Goal: Task Accomplishment & Management: Use online tool/utility

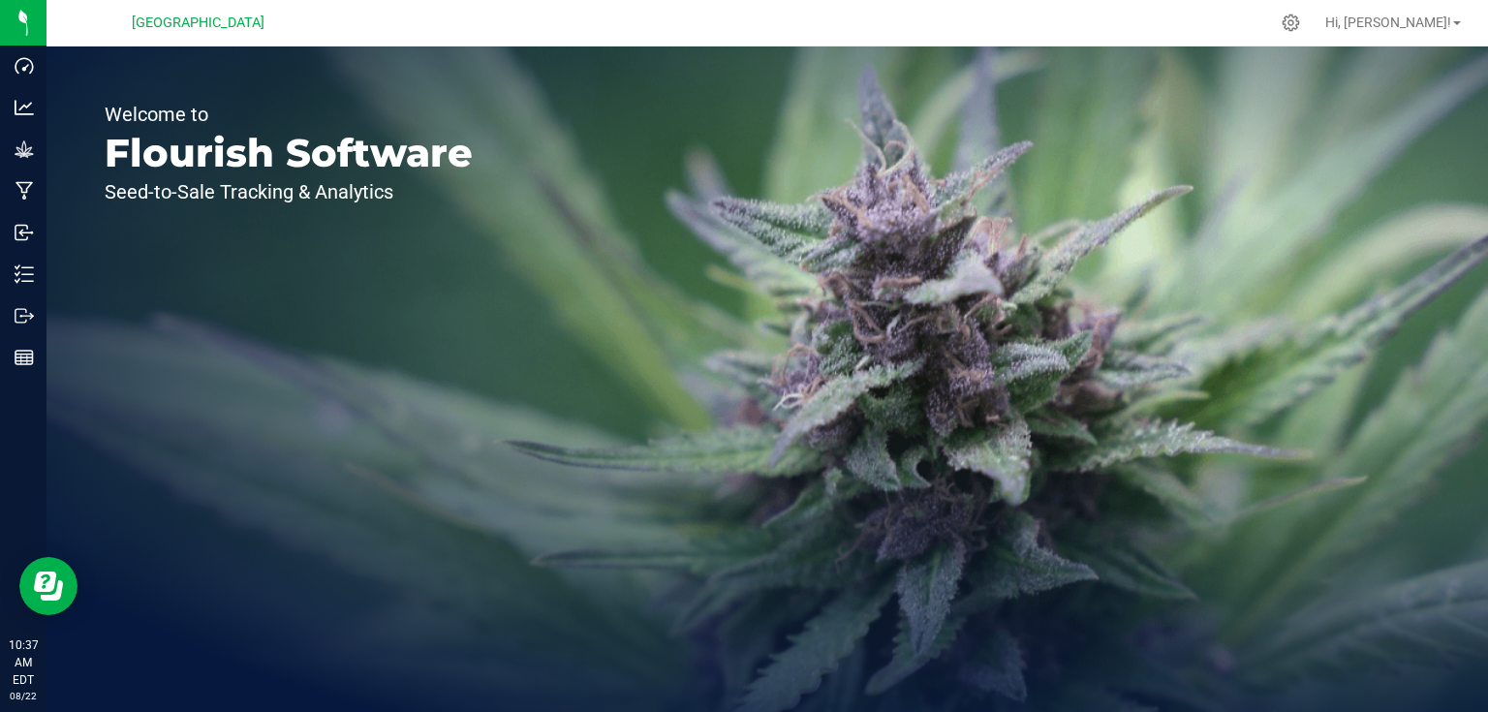
click at [597, 55] on div "Welcome to Flourish Software Seed-to-Sale Tracking & Analytics" at bounding box center [766, 378] width 1441 height 665
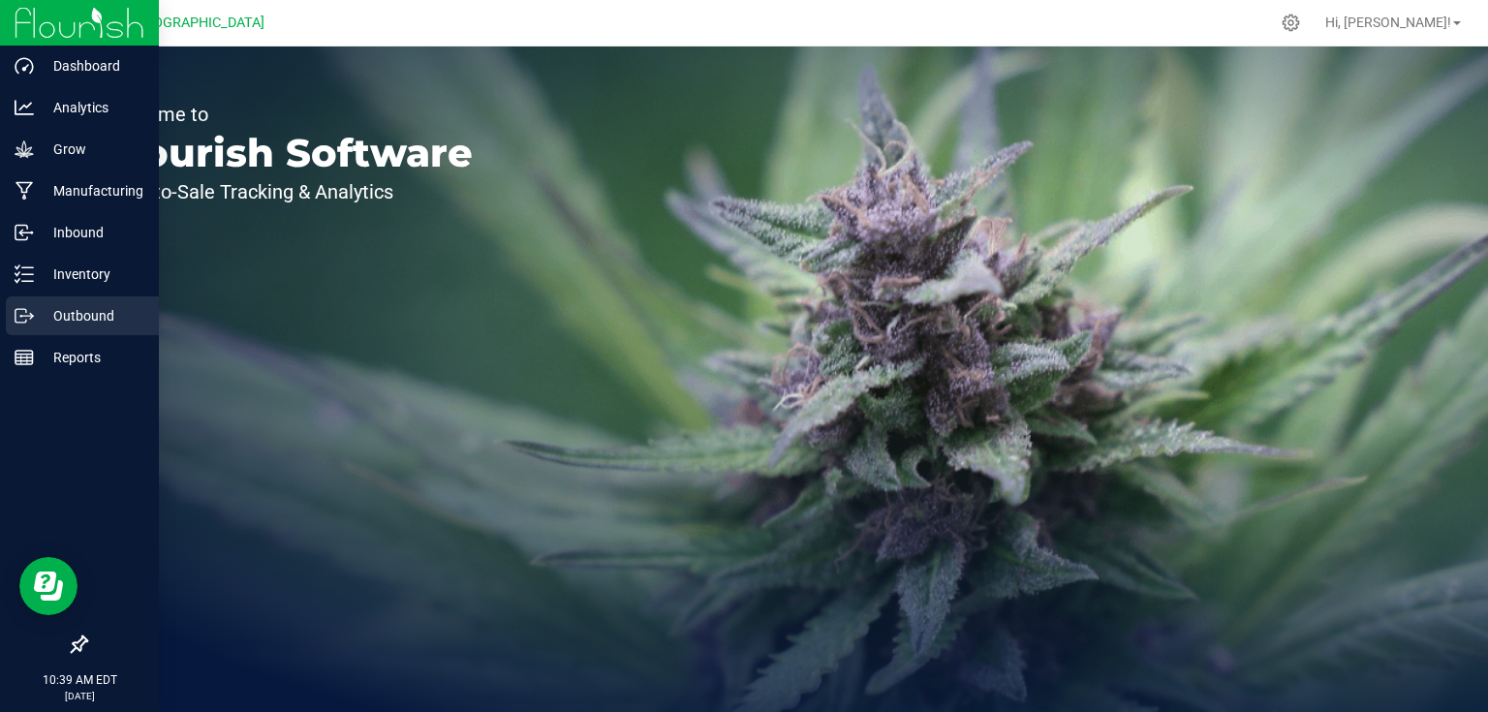
click at [51, 314] on p "Outbound" at bounding box center [92, 315] width 116 height 23
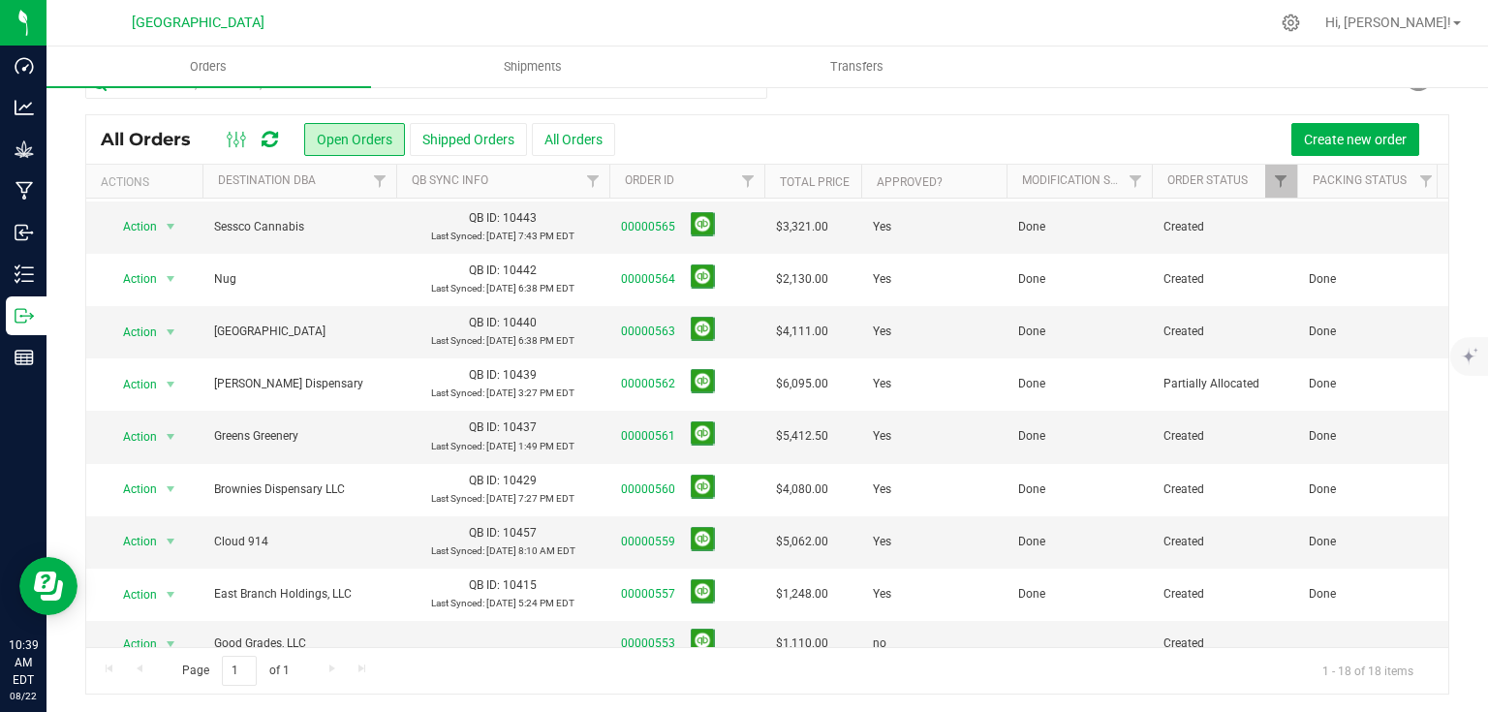
scroll to position [387, 0]
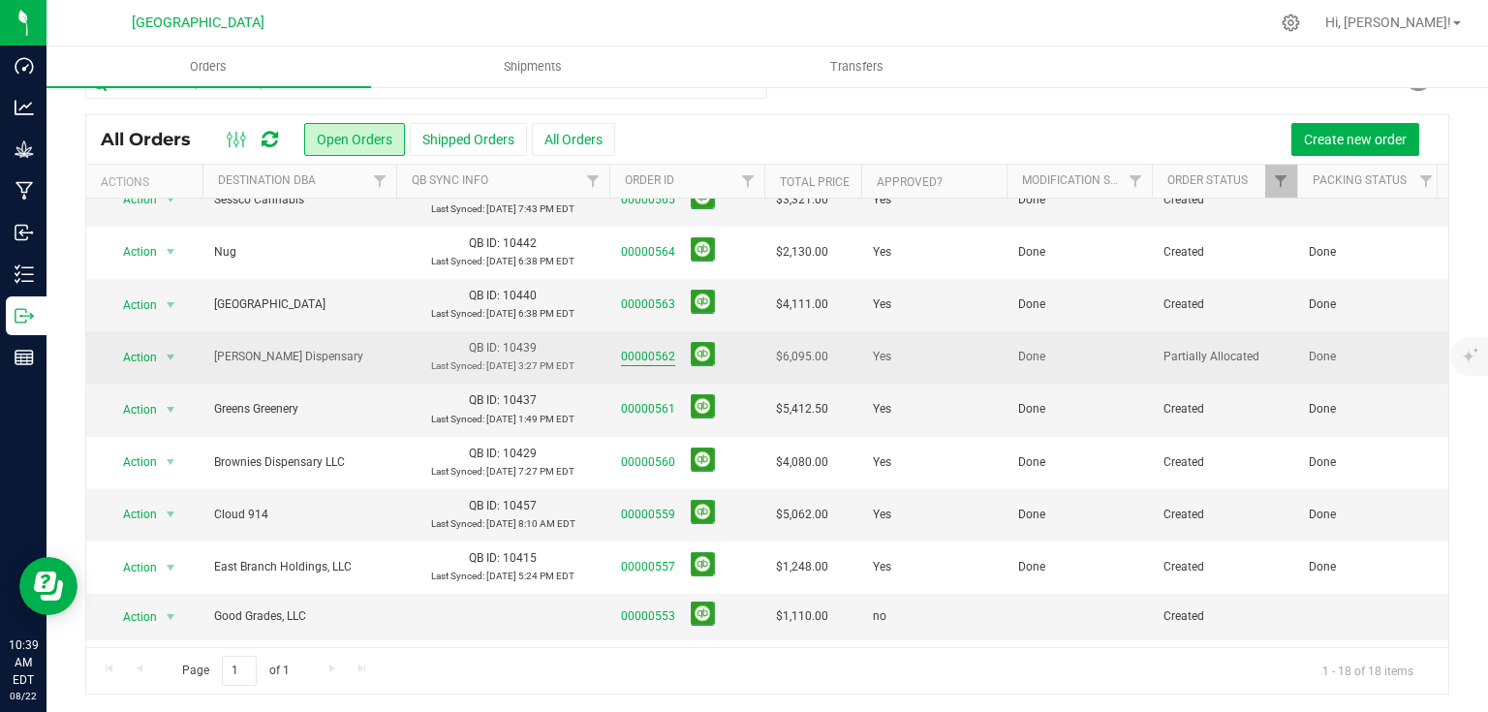
click at [639, 353] on link "00000562" at bounding box center [648, 357] width 54 height 18
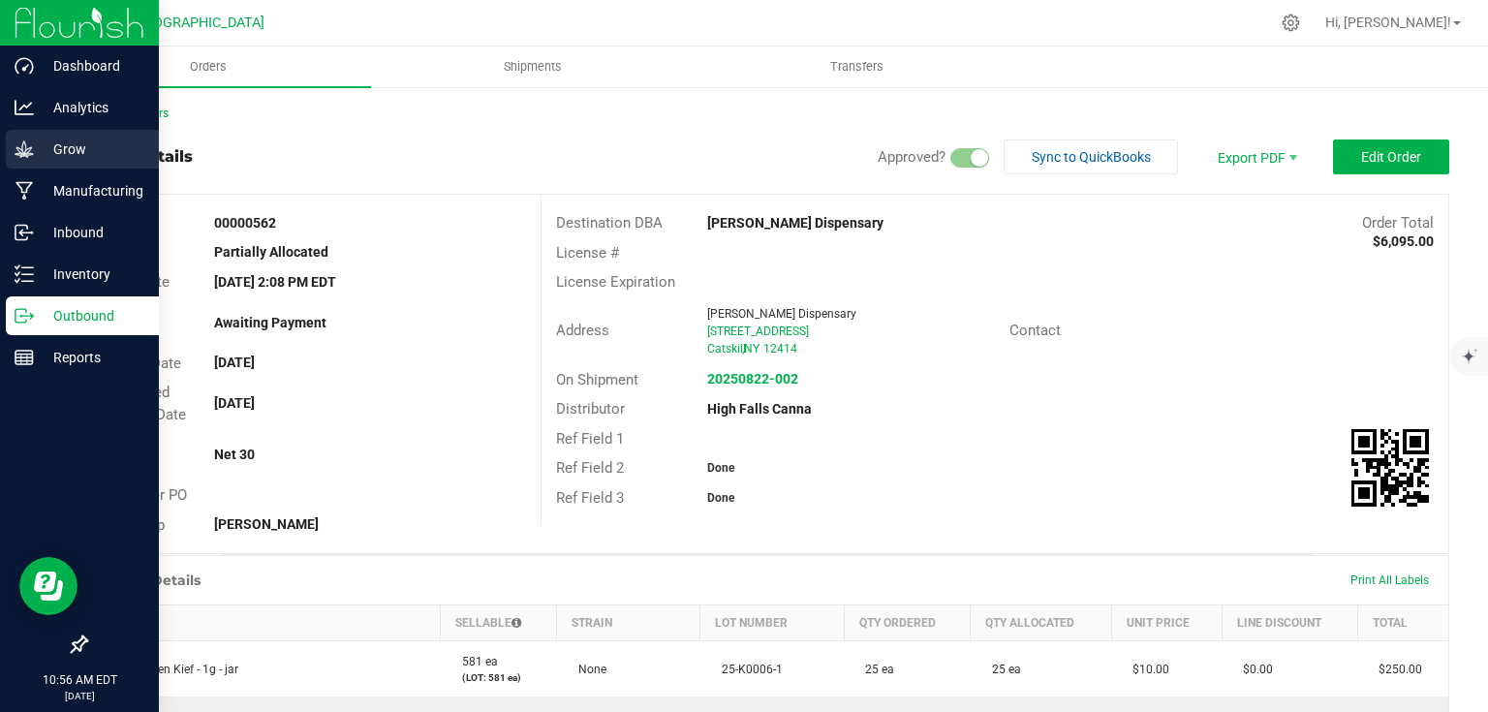
click at [82, 141] on p "Grow" at bounding box center [92, 149] width 116 height 23
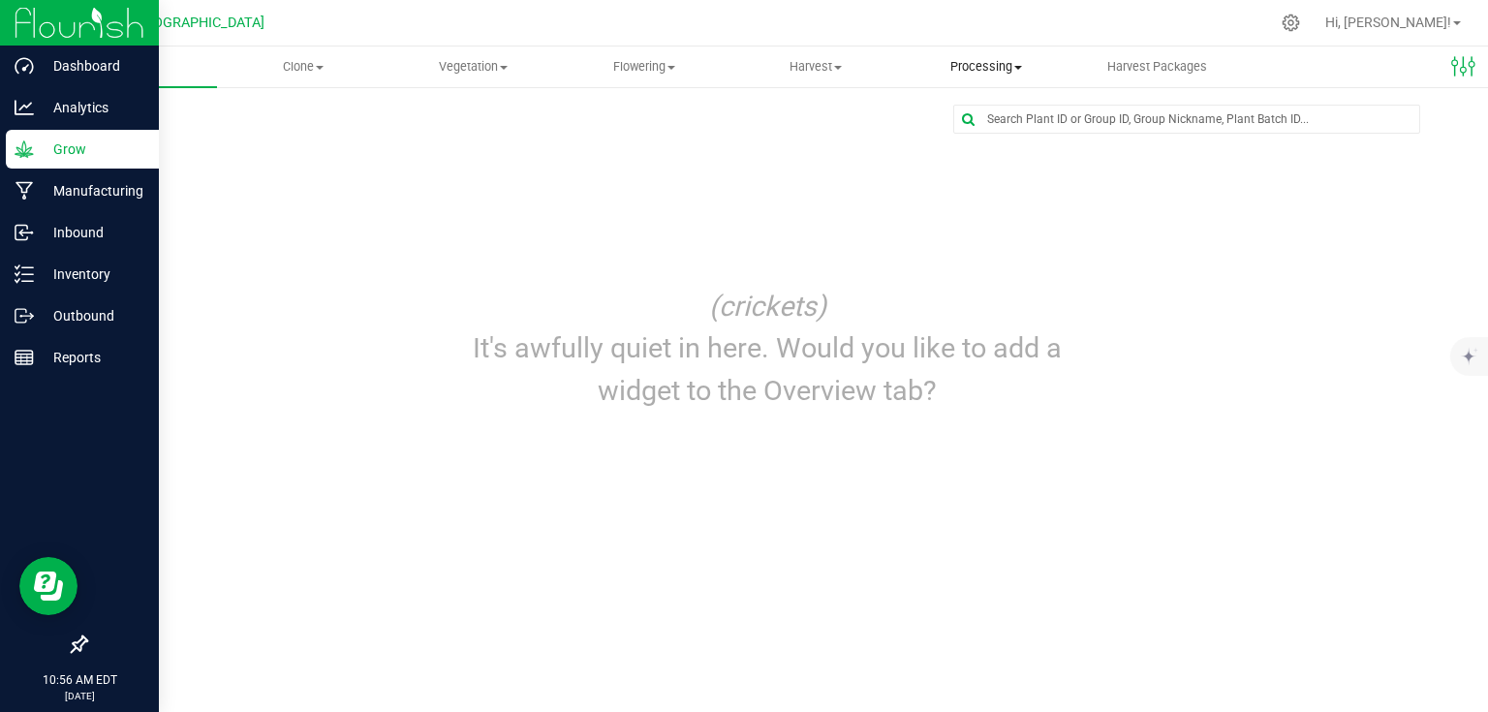
click at [972, 62] on span "Processing" at bounding box center [986, 66] width 169 height 17
click at [945, 143] on span "Processing harvests" at bounding box center [990, 140] width 179 height 16
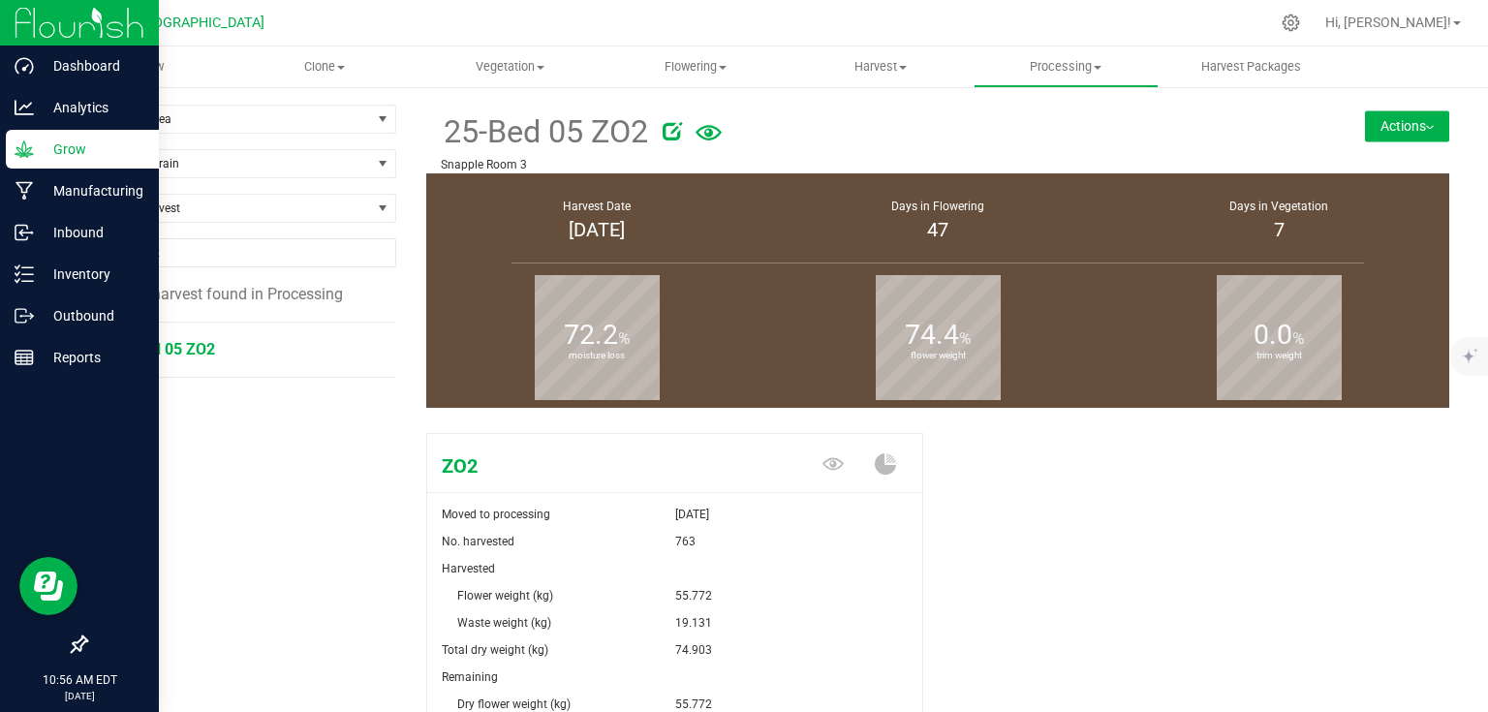
click at [193, 356] on li "25-Bed 05 ZO2" at bounding box center [246, 350] width 272 height 54
click at [211, 353] on span "25-Bed 05 ZO2" at bounding box center [162, 349] width 105 height 18
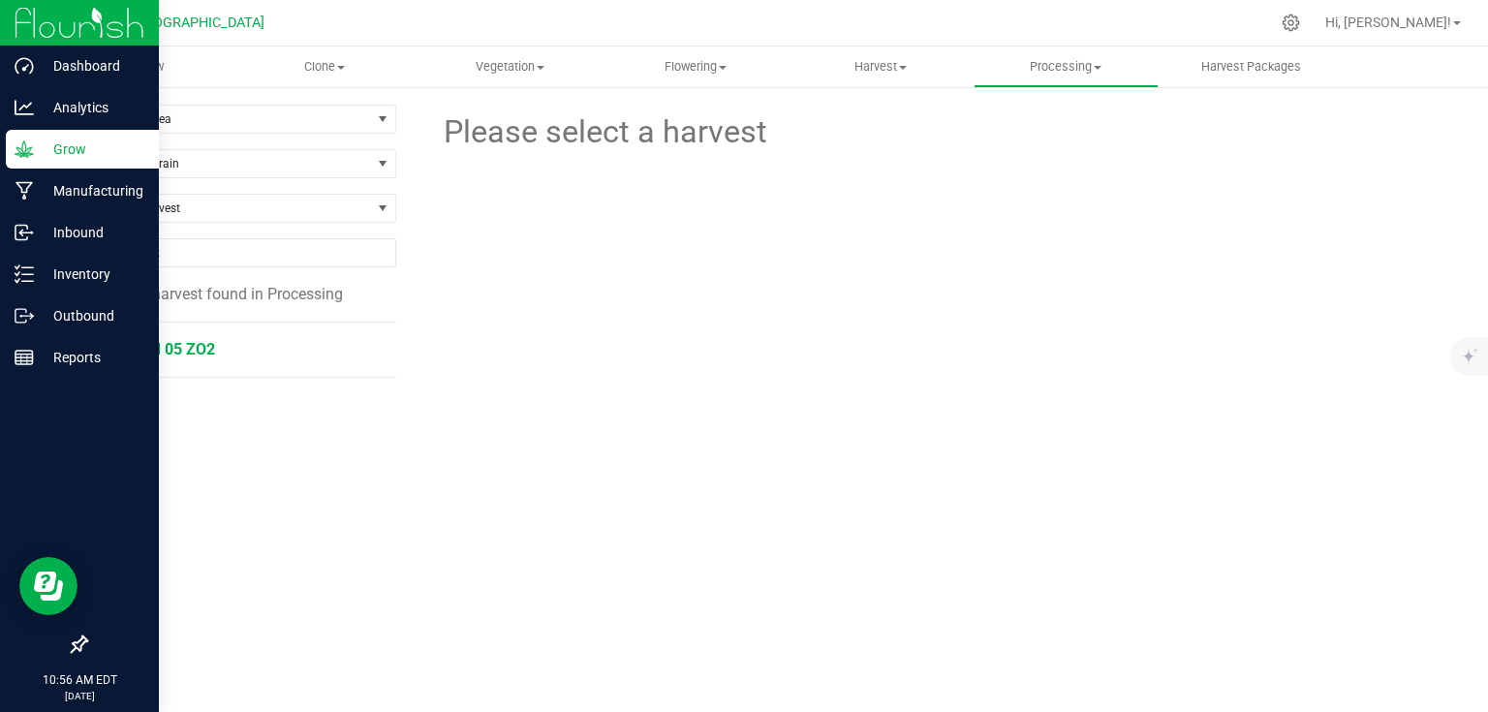
click at [203, 353] on span "25-Bed 05 ZO2" at bounding box center [162, 349] width 105 height 18
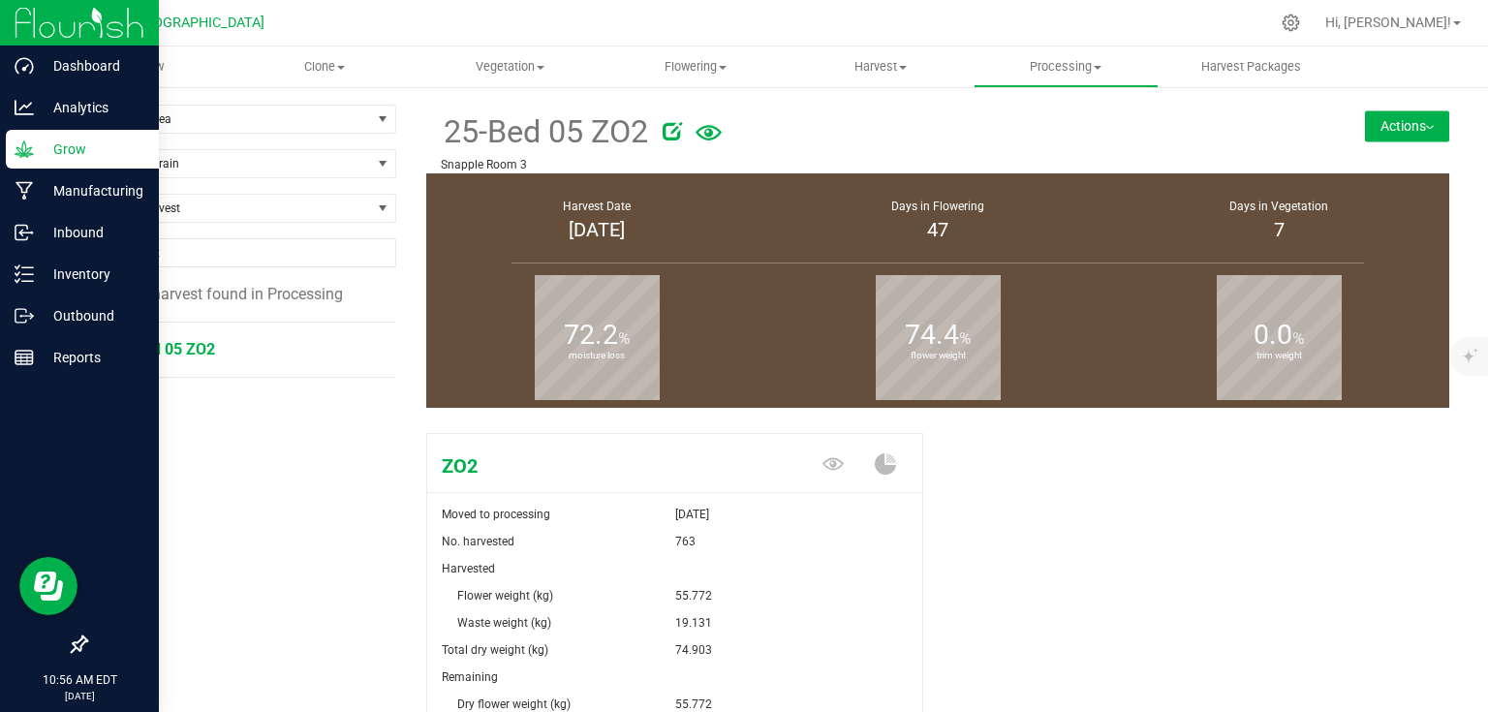
scroll to position [210, 0]
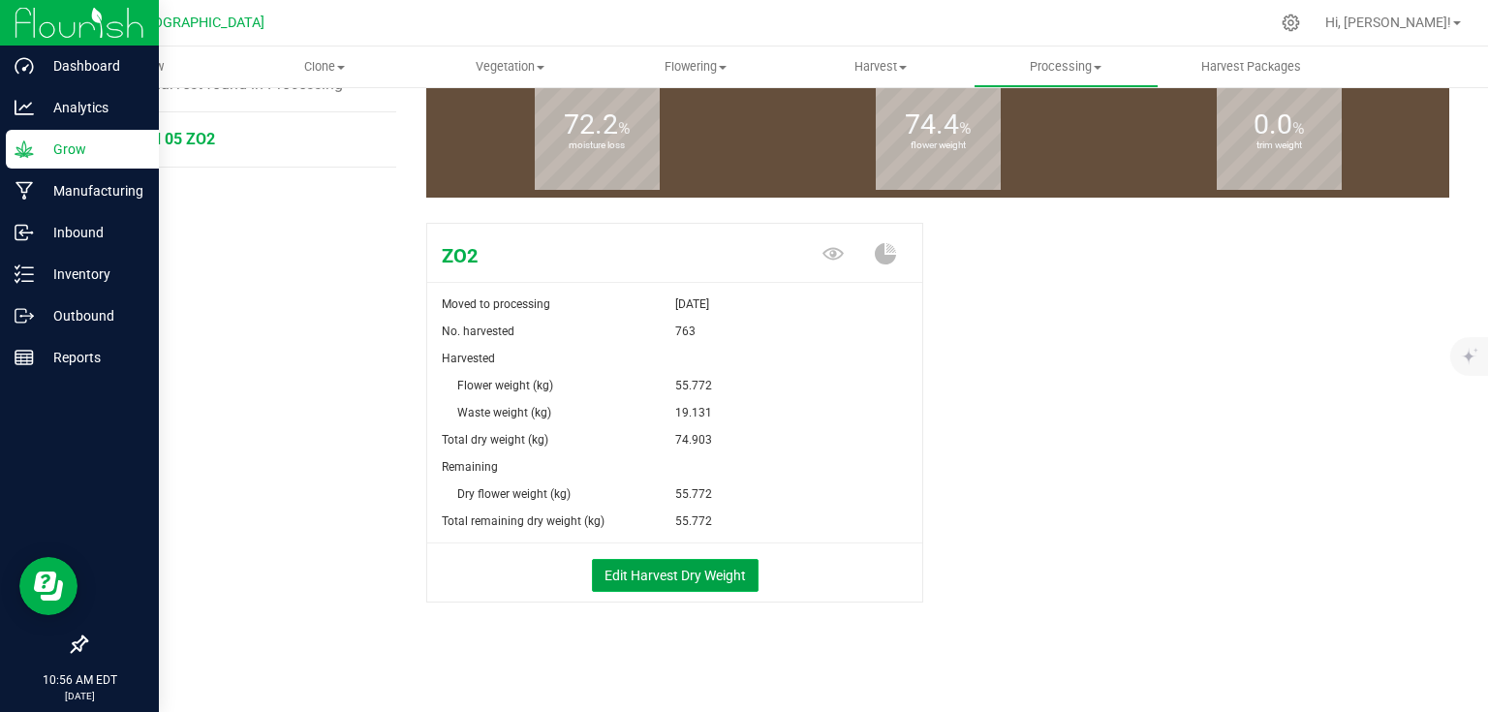
click at [724, 584] on button "Edit Harvest Dry Weight" at bounding box center [675, 575] width 167 height 33
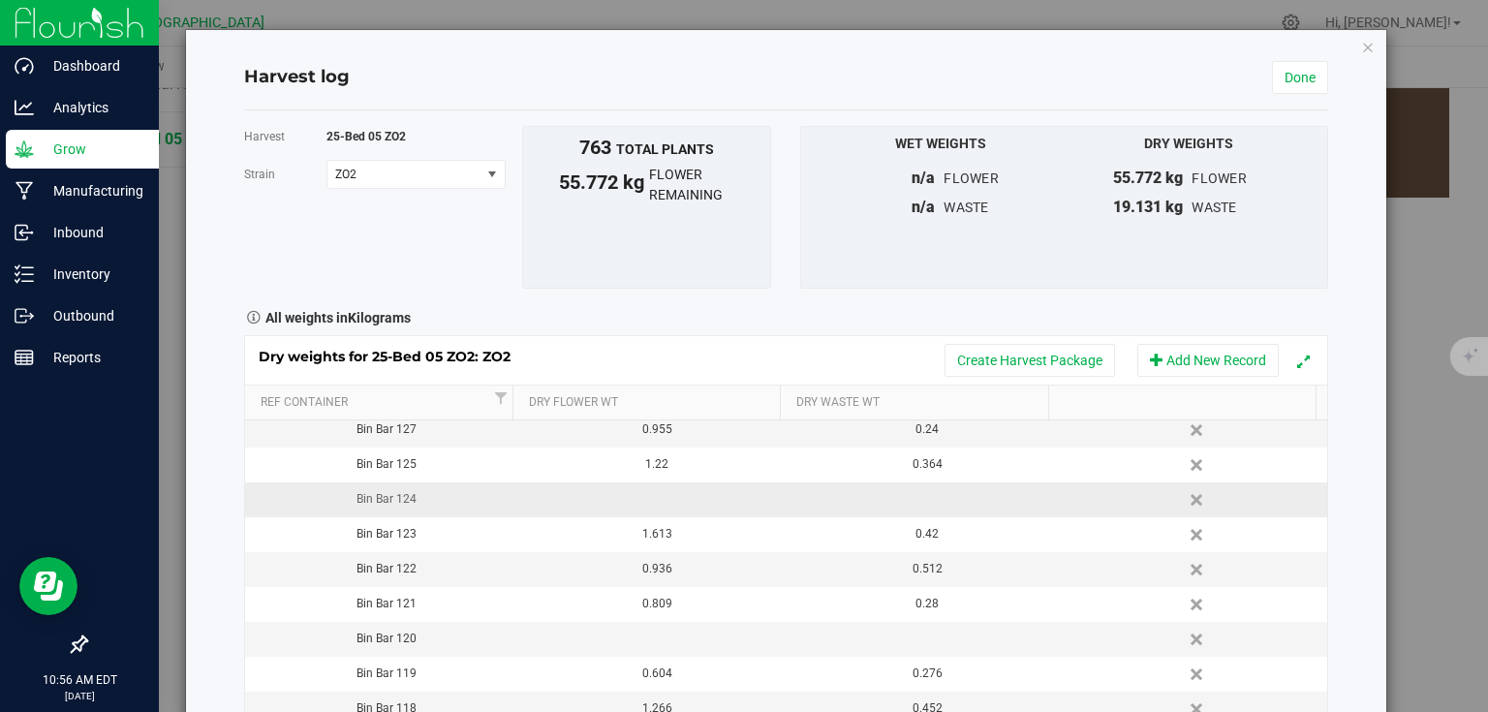
scroll to position [697, 0]
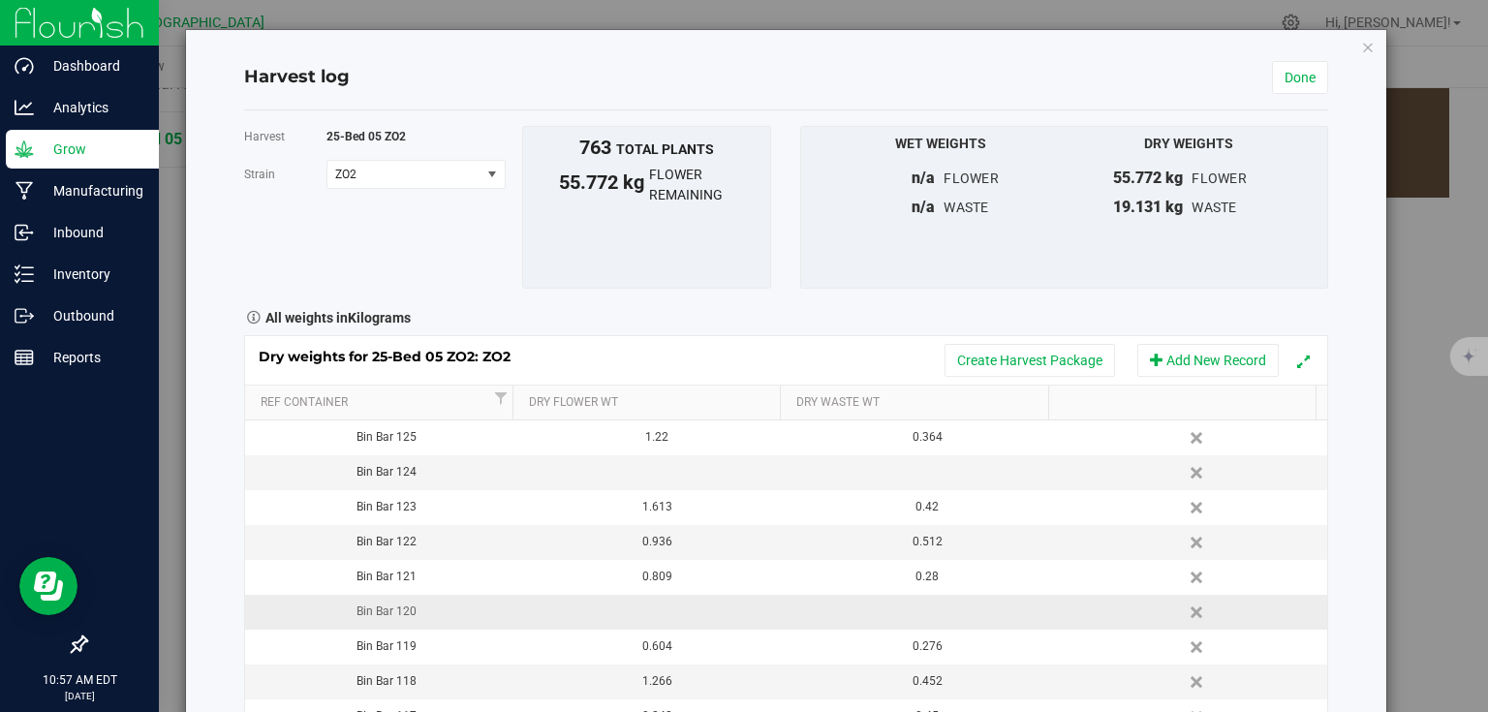
click at [631, 608] on td at bounding box center [650, 612] width 270 height 35
type input "0.936"
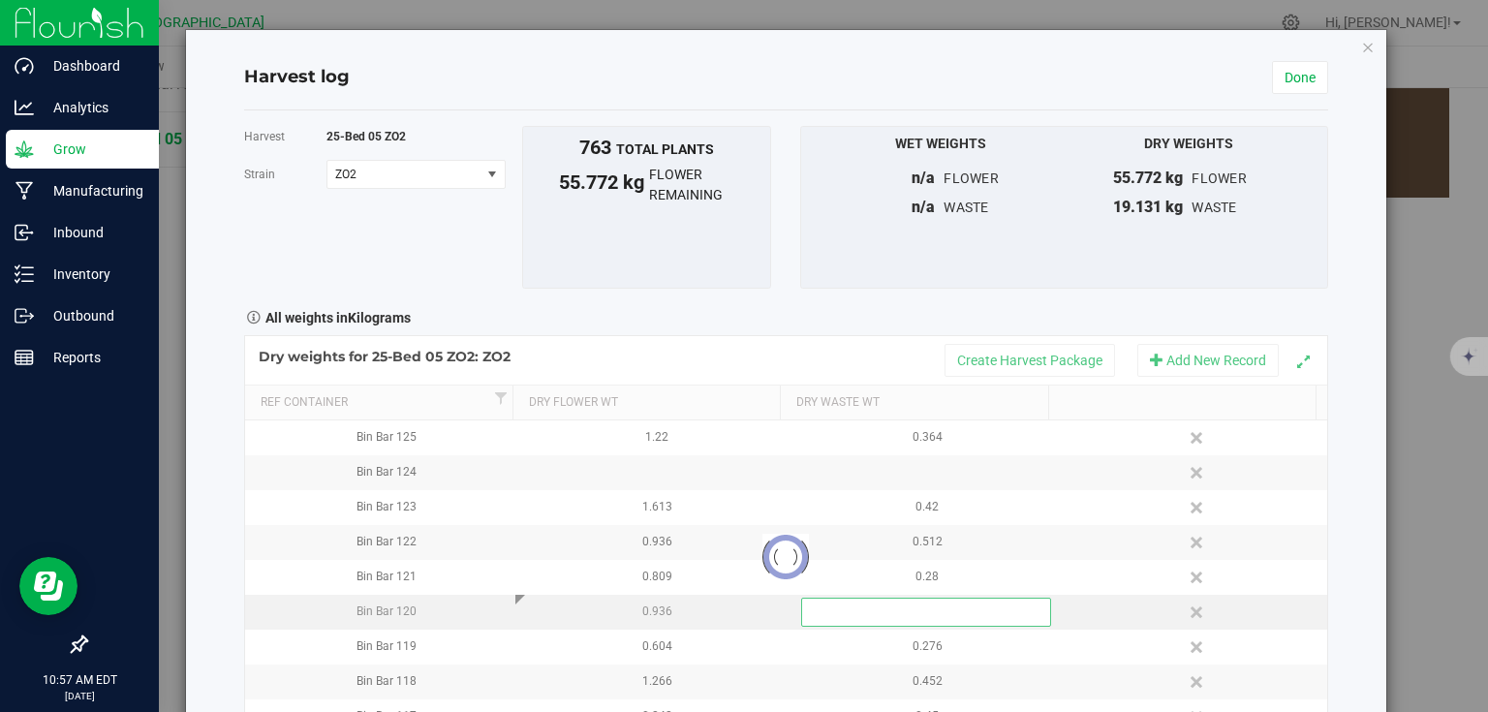
scroll to position [0, 0]
type input "0.512"
click at [1350, 599] on div "Harvest log Done Harvest 25-Bed 05 ZO2 [GEOGRAPHIC_DATA] ZO2 Select strain ZO2 …" at bounding box center [786, 412] width 1200 height 764
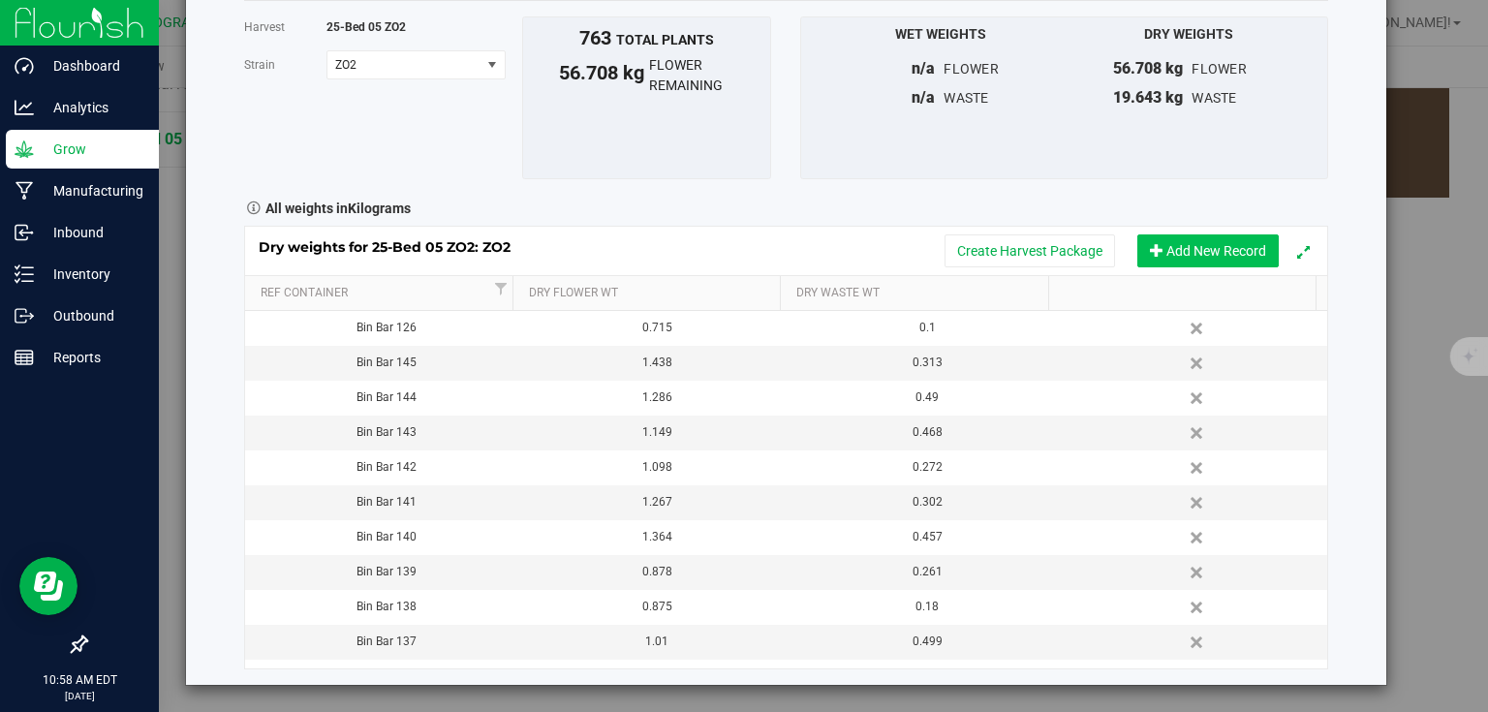
click at [1198, 248] on button "Add New Record" at bounding box center [1207, 250] width 141 height 33
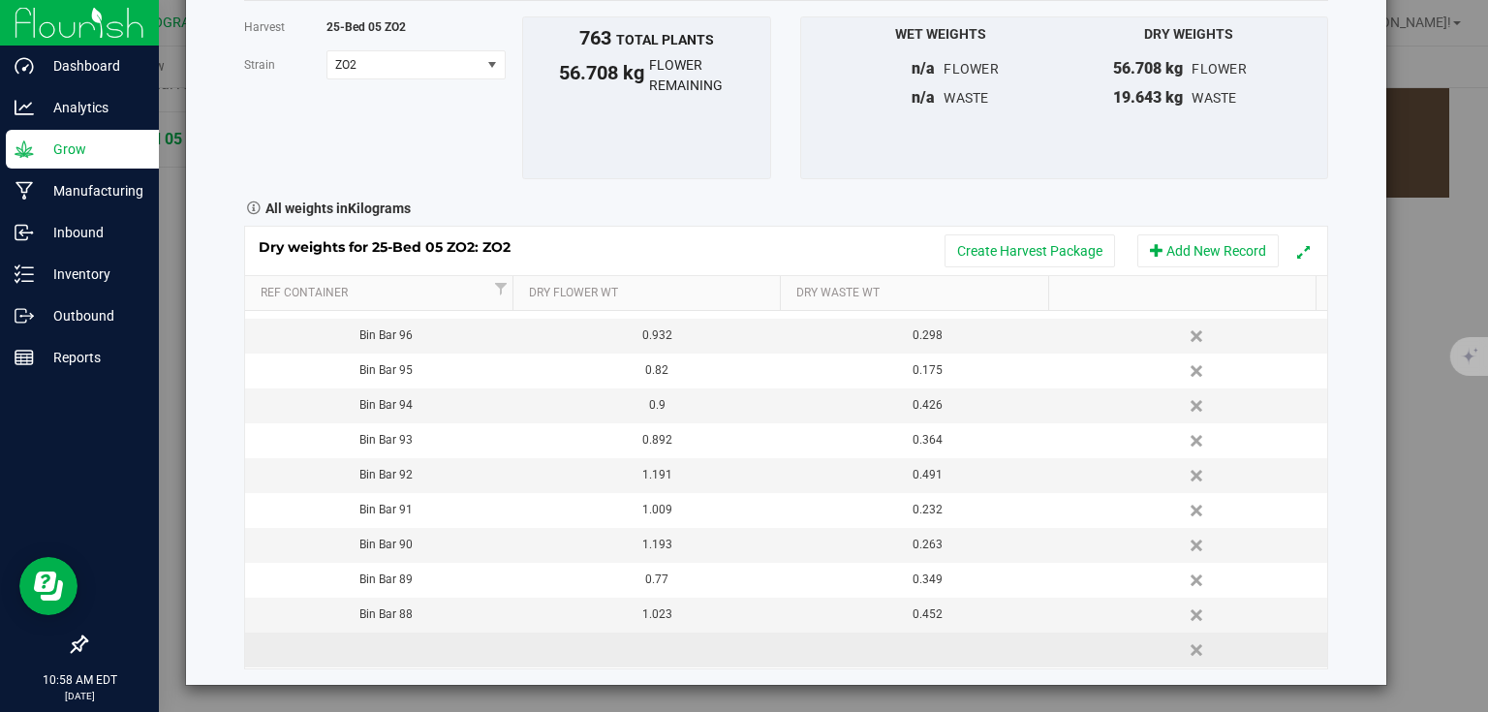
click at [446, 639] on td at bounding box center [380, 649] width 270 height 35
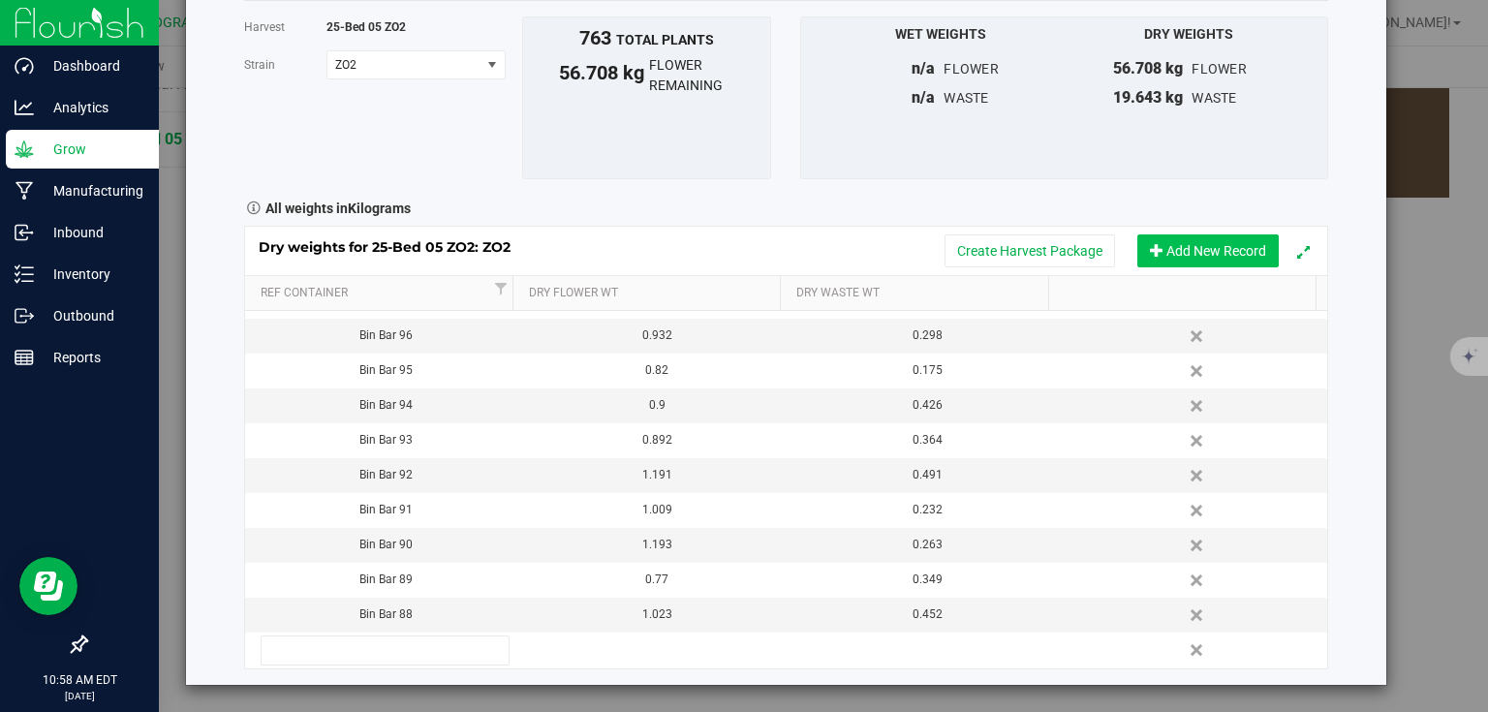
click at [1205, 252] on button "Add New Record" at bounding box center [1207, 250] width 141 height 33
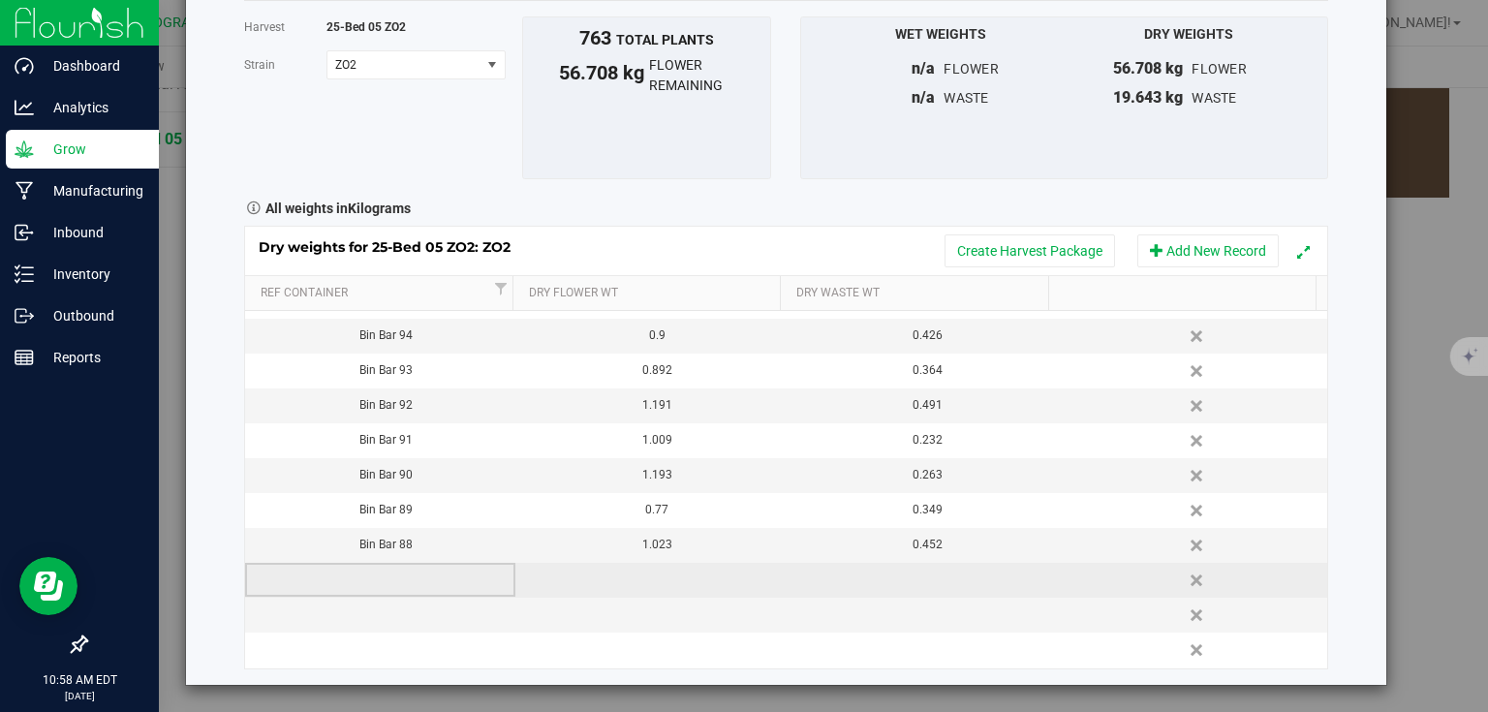
click at [395, 569] on td at bounding box center [380, 580] width 270 height 35
type input "Bin Bar 146"
type input "1.472"
type input "0.456"
type input "b"
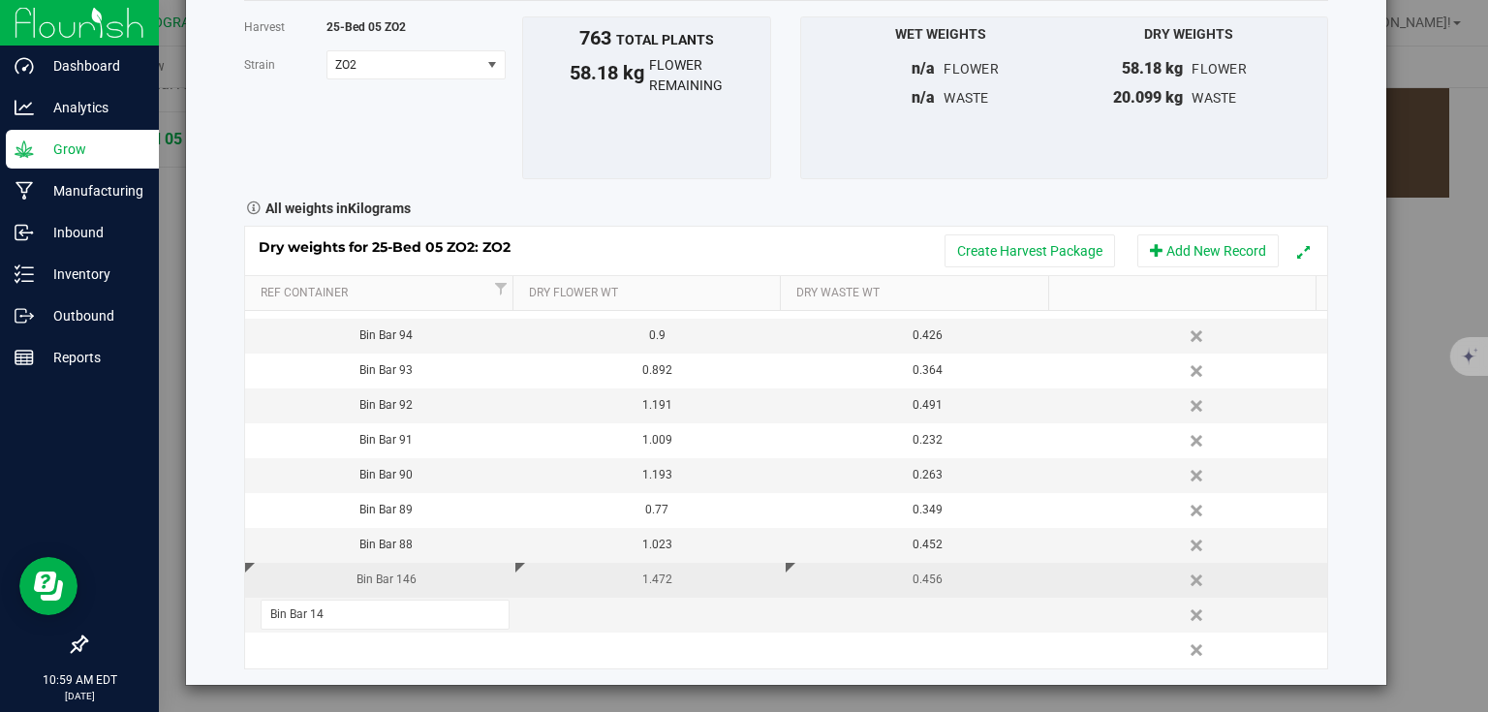
type input "Bin Bar 147"
type input "0.729"
type input "0.221"
type input "Bin 148"
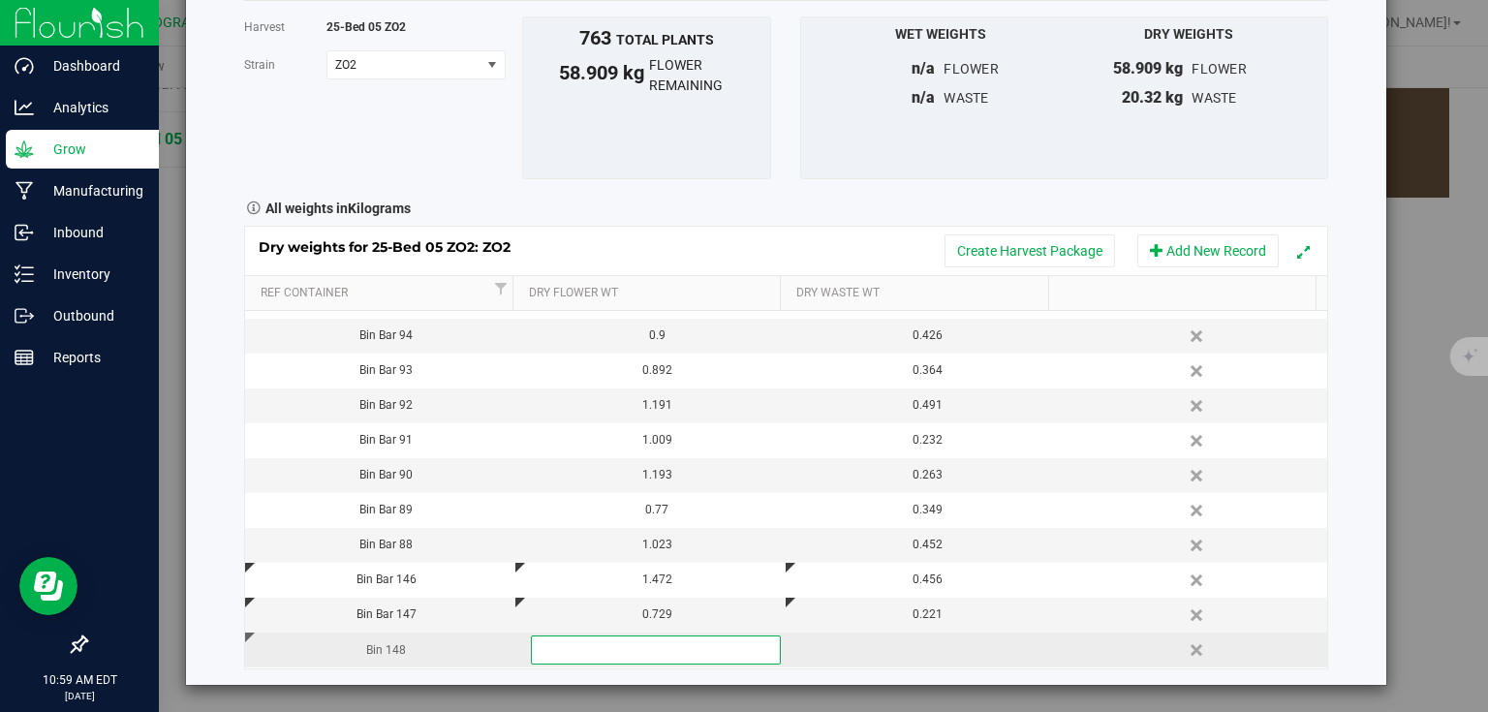
click at [378, 648] on div "Bin 148" at bounding box center [387, 650] width 256 height 18
type input "Bin Bar 148"
type input "0.755"
type input "0.198"
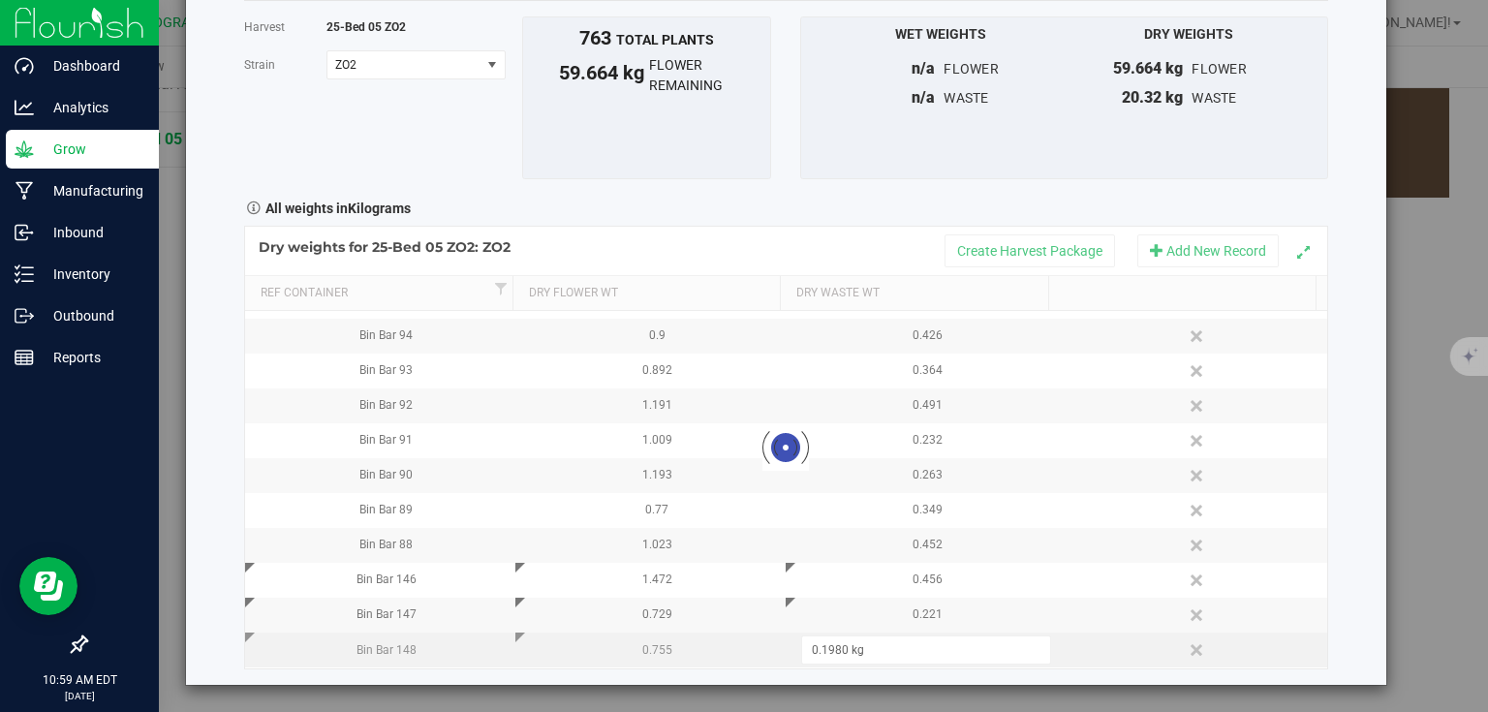
click at [1355, 488] on div "Harvest log Done Harvest 25-Bed 05 ZO2 [GEOGRAPHIC_DATA] ZO2 Select strain ZO2 …" at bounding box center [786, 303] width 1200 height 764
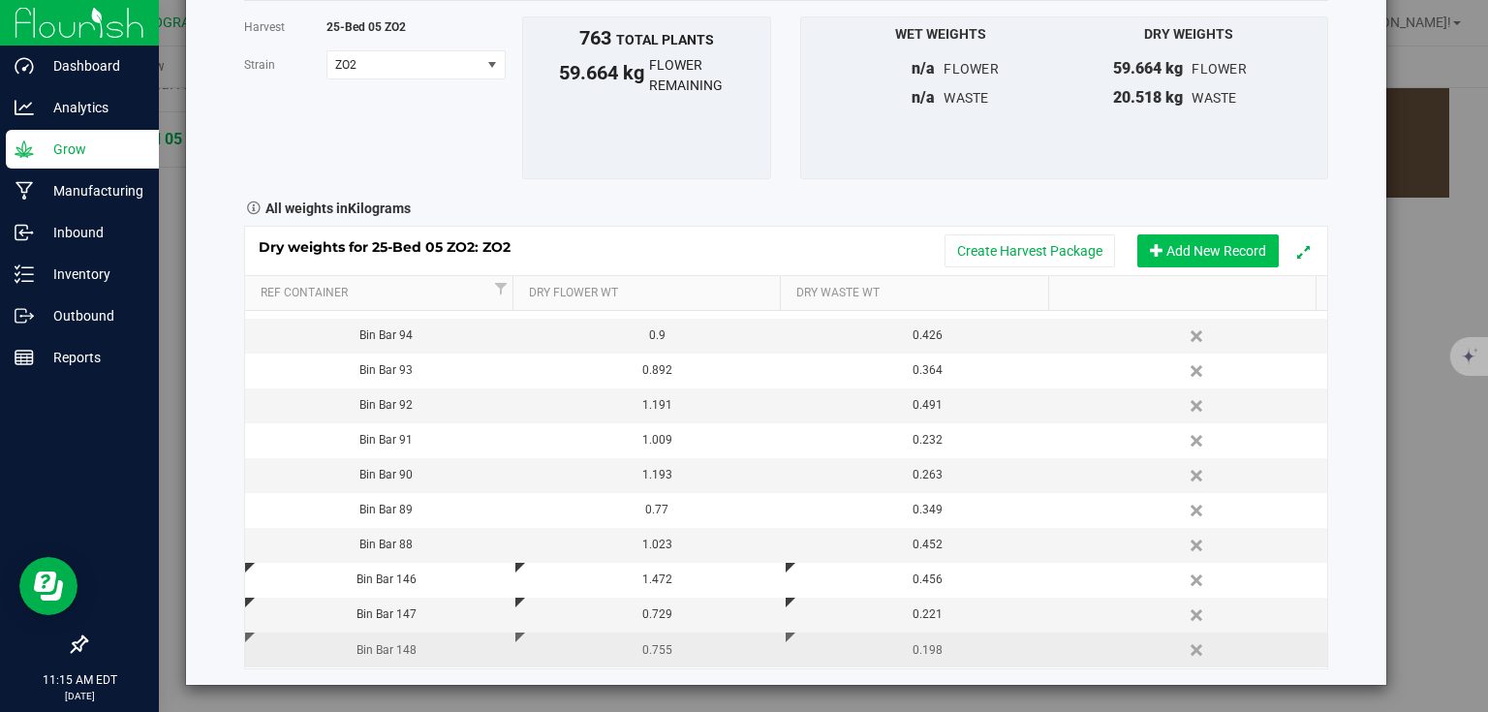
click at [1164, 249] on button "Add New Record" at bounding box center [1207, 250] width 141 height 33
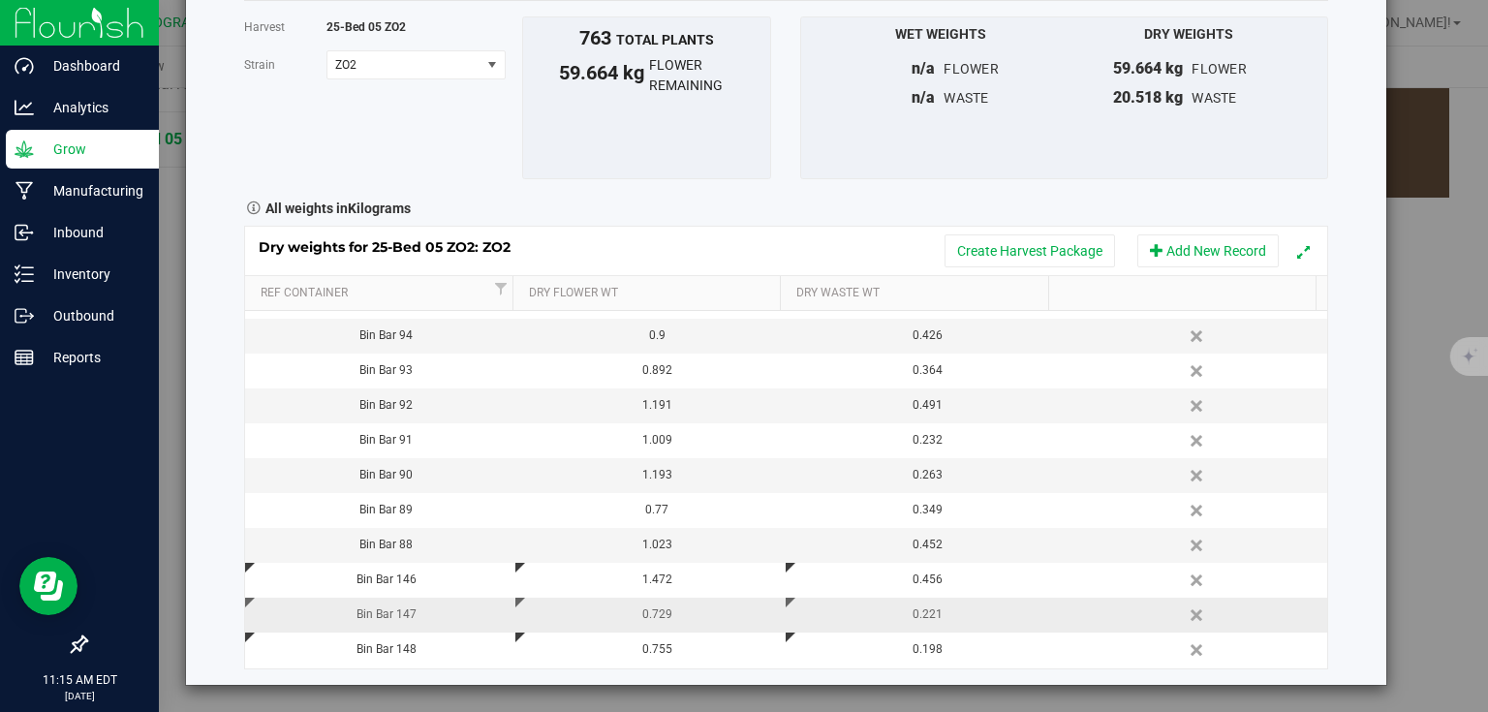
scroll to position [1805, 0]
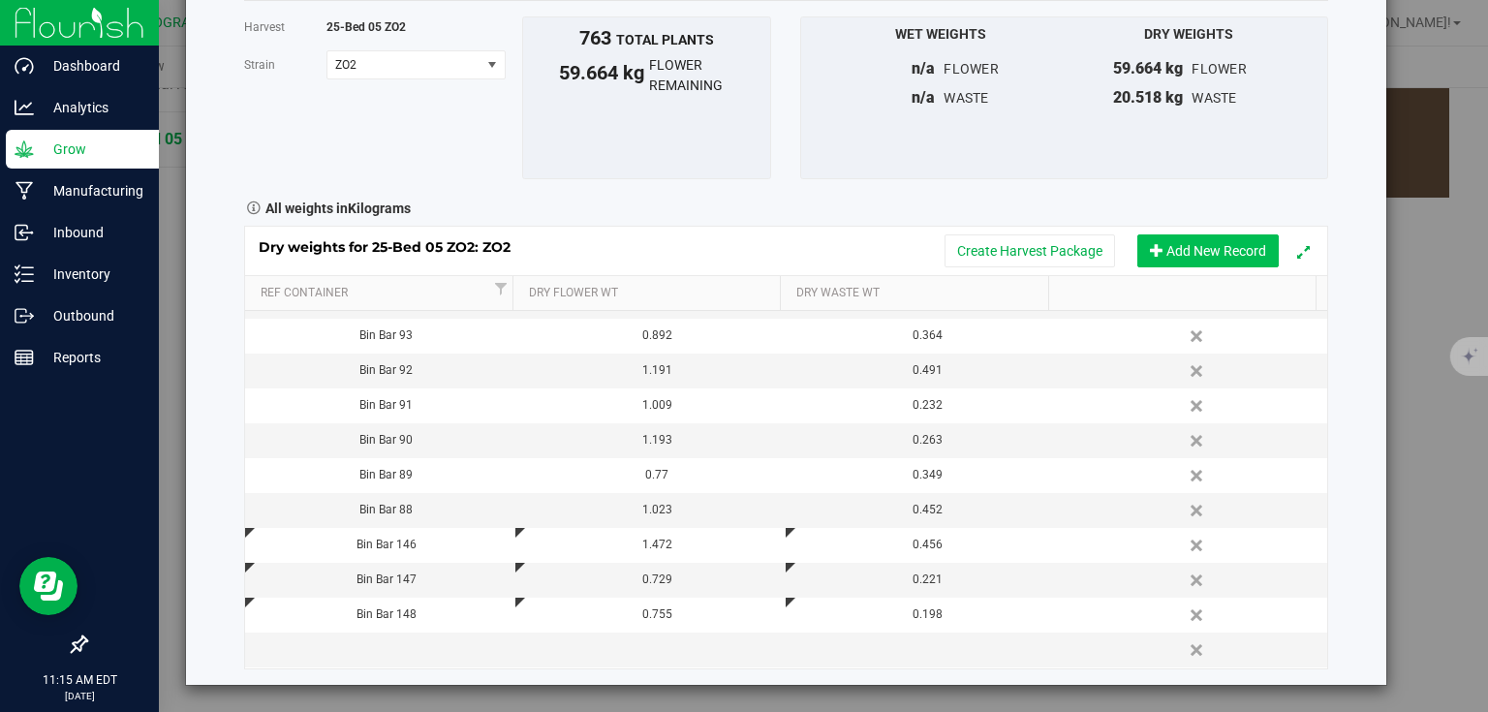
click at [1170, 245] on button "Add New Record" at bounding box center [1207, 250] width 141 height 33
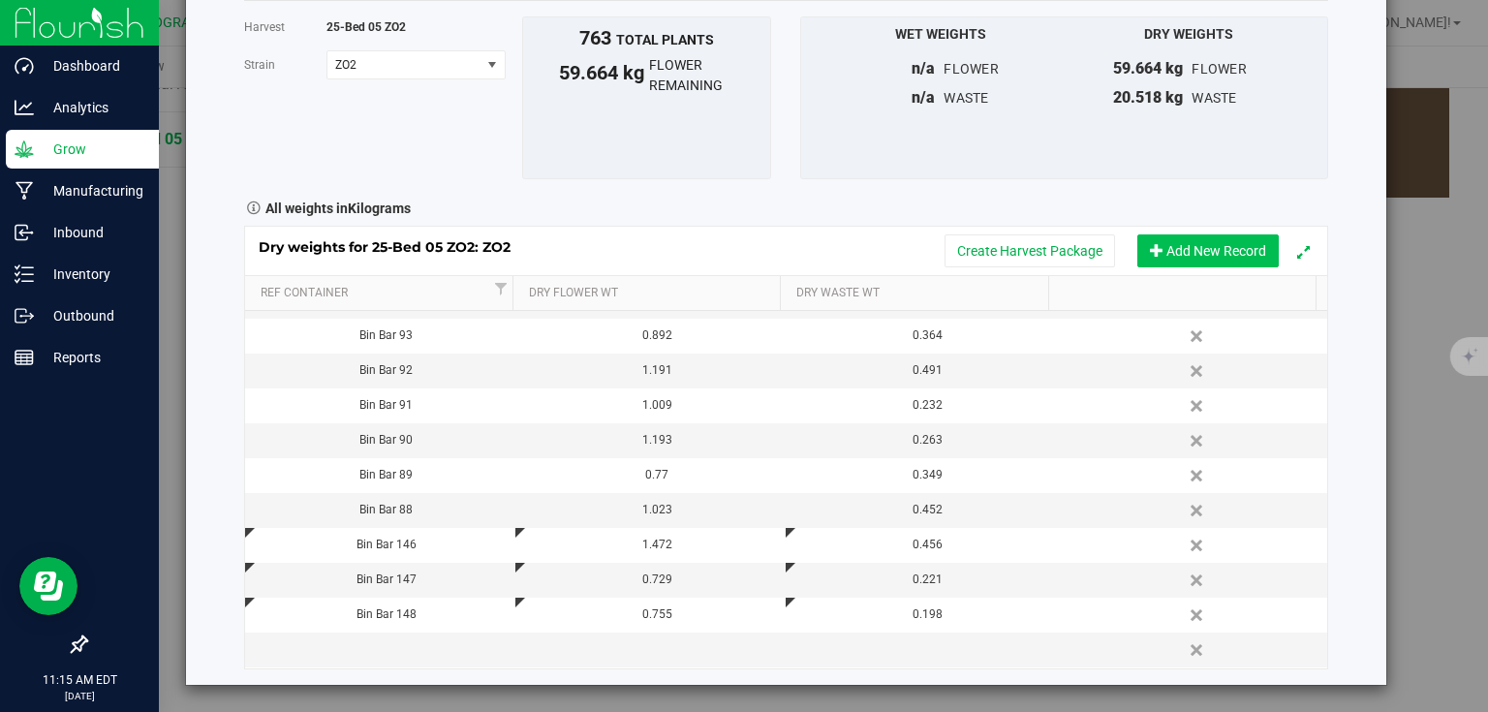
click at [1170, 245] on button "Add New Record" at bounding box center [1207, 250] width 141 height 33
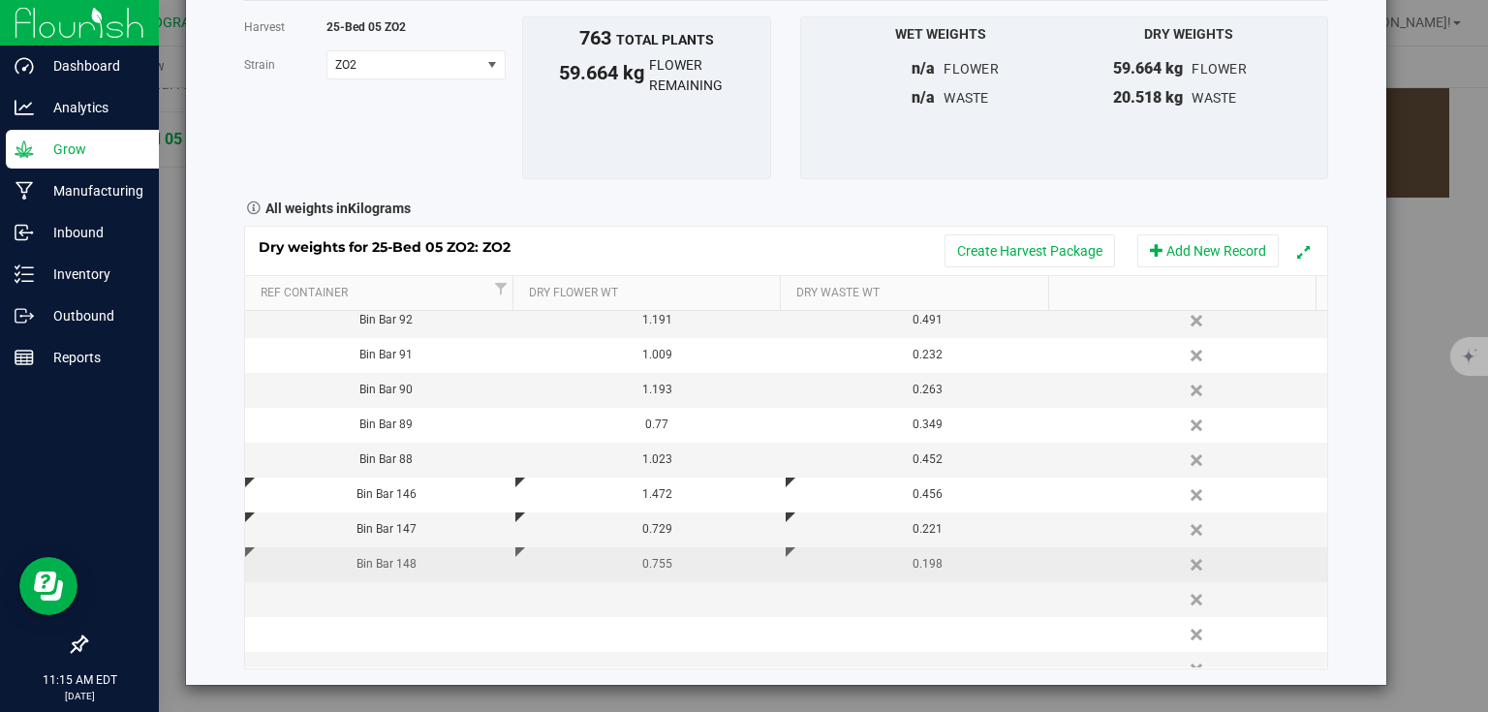
scroll to position [1883, 0]
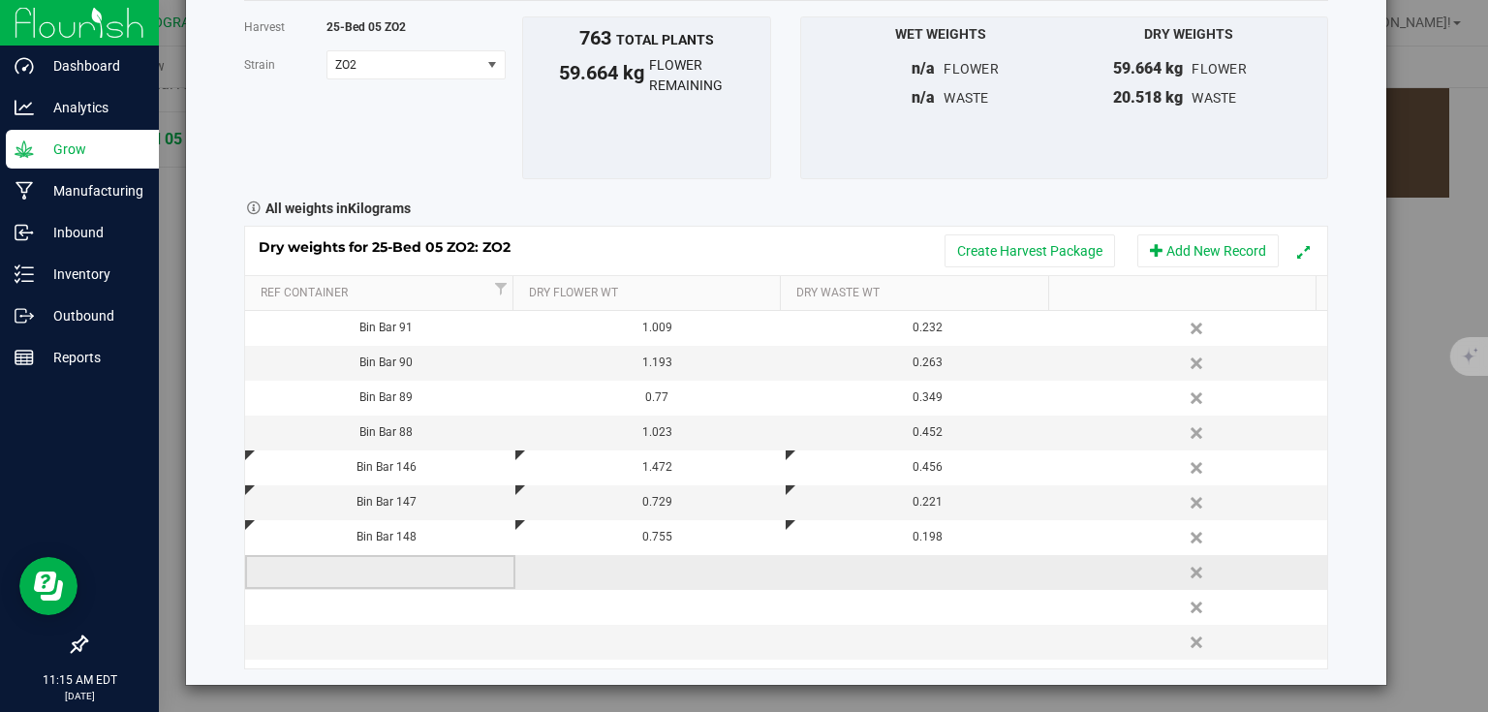
click at [390, 566] on td at bounding box center [380, 572] width 270 height 35
type input "Bin Bar 149"
type input "1.376"
type input "Bin Bar 150"
type input "1.212"
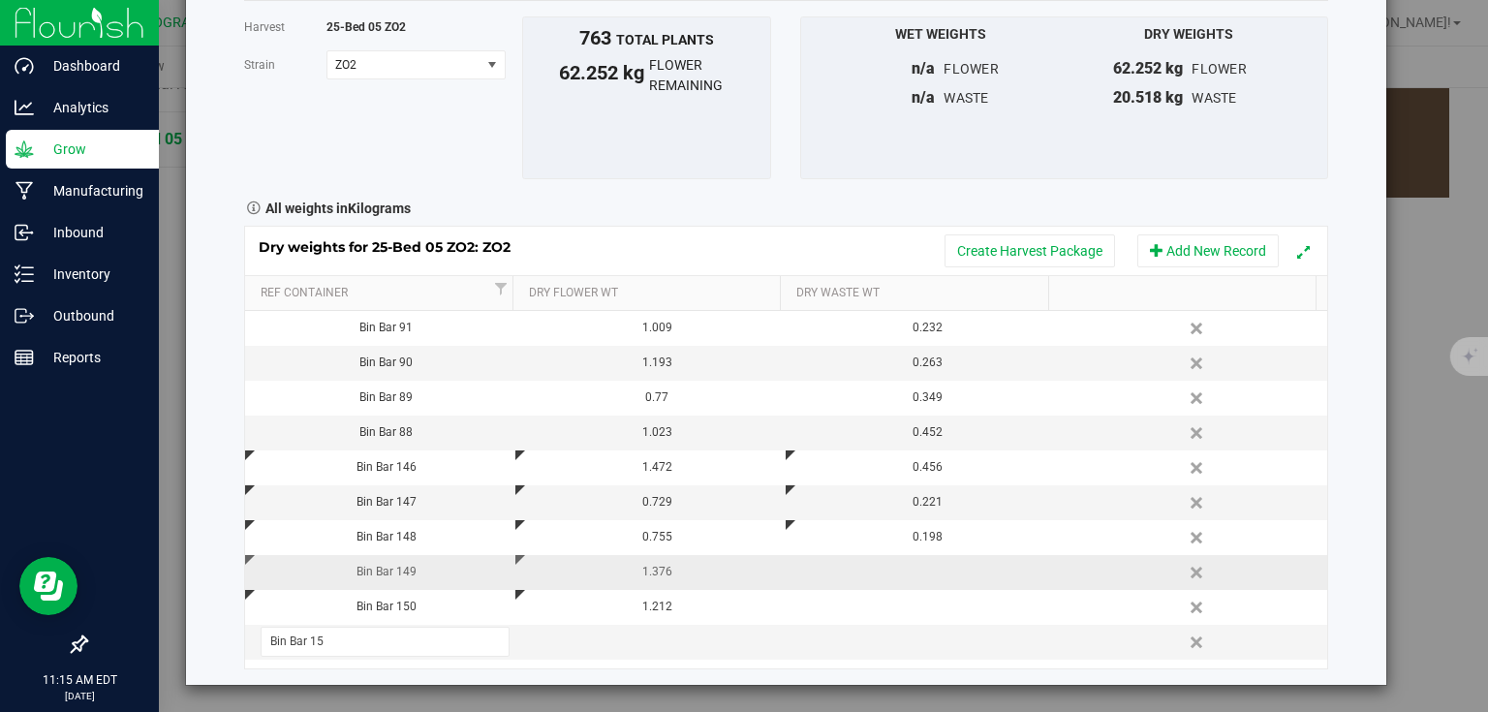
type input "Bin Bar 152"
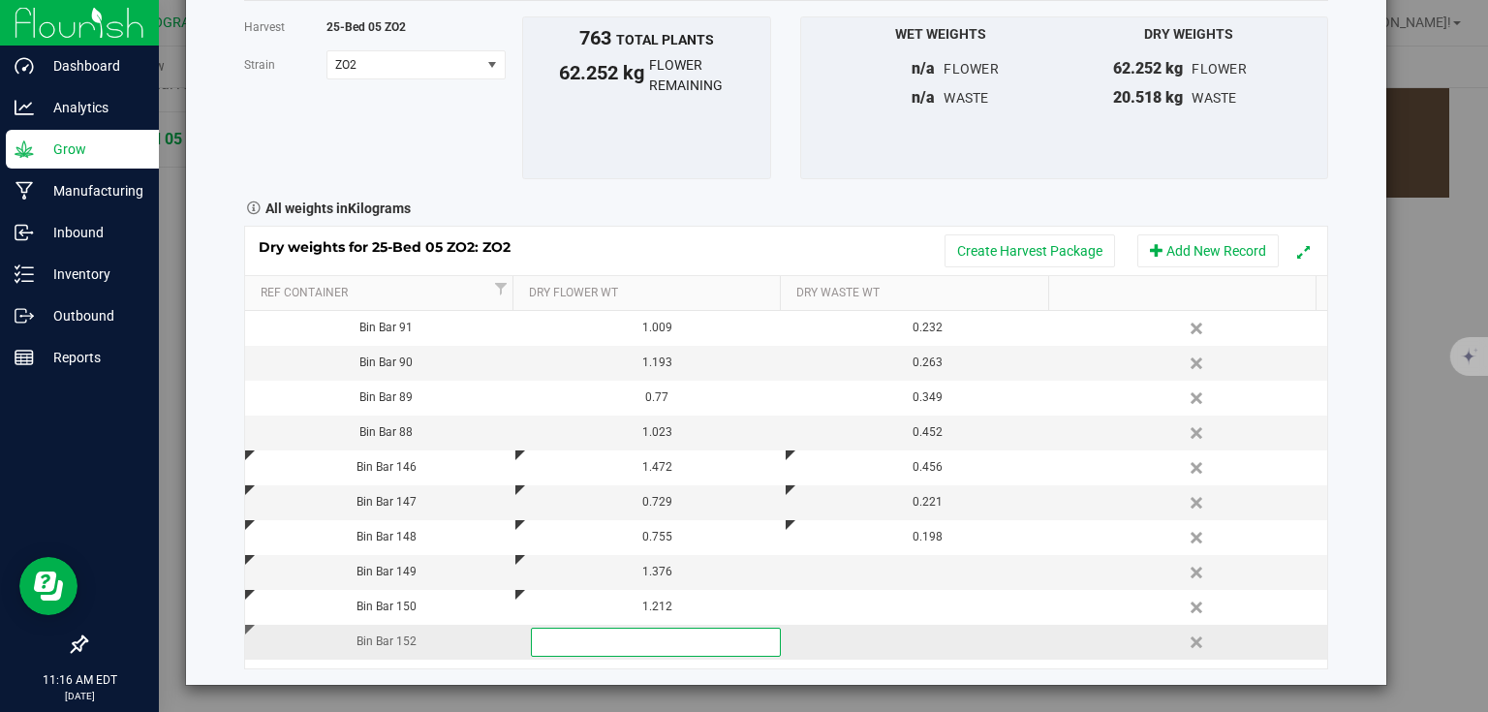
click at [426, 640] on div "Bin Bar 152" at bounding box center [387, 641] width 256 height 18
click at [407, 639] on input "Bin Bar 152" at bounding box center [386, 642] width 250 height 30
type input "Bin Bar 151"
type input "1.282"
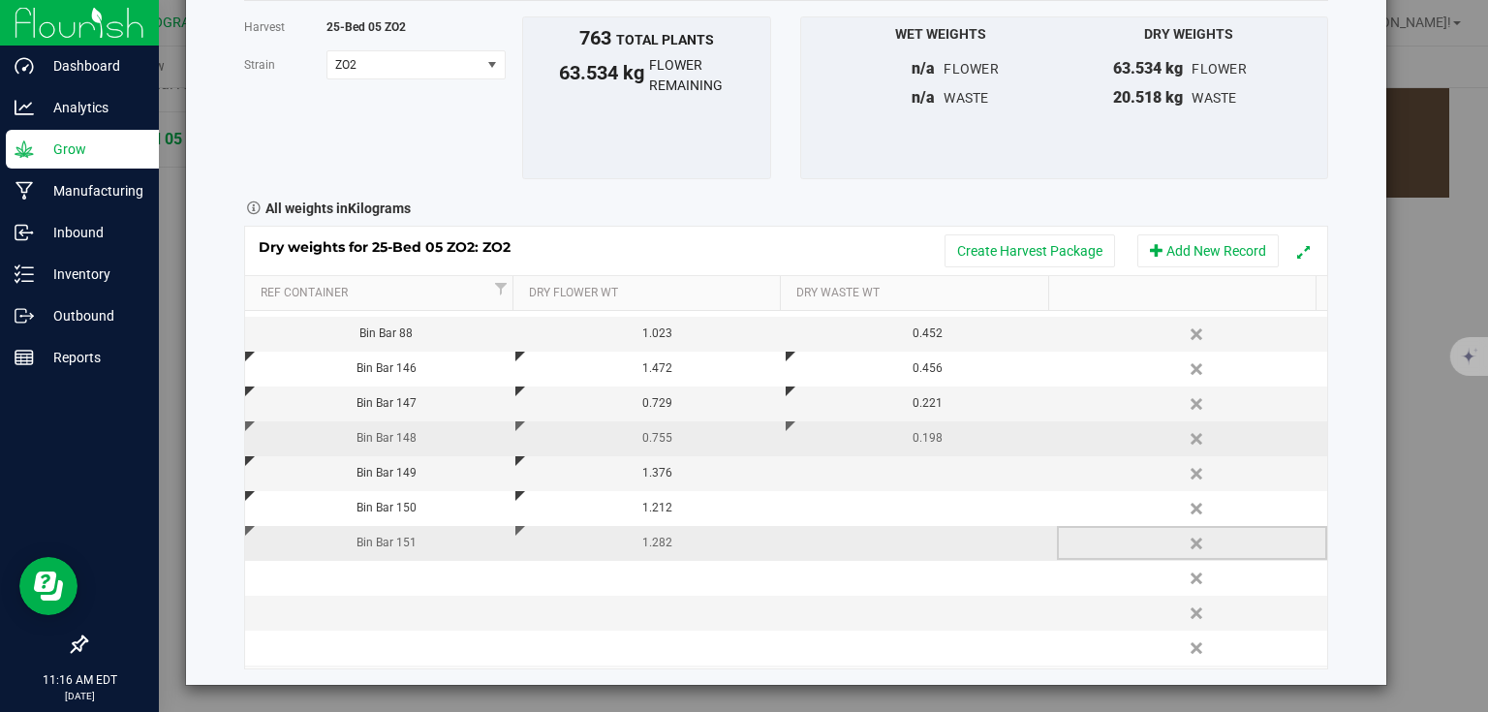
scroll to position [2115, 0]
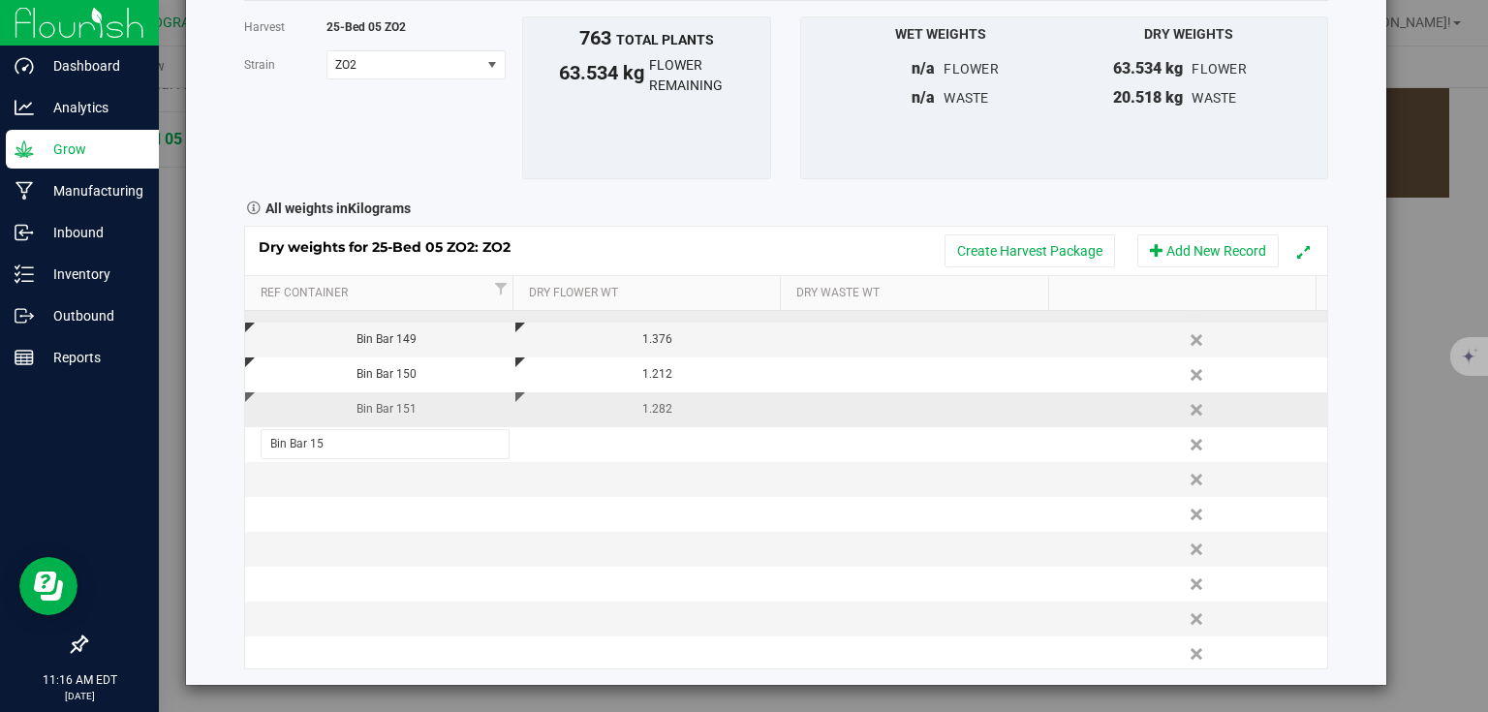
type input "Bin Bar 152"
type input "1.019"
type input "Bin Bar 153"
type input "0.724"
type input "Bin Bar 154"
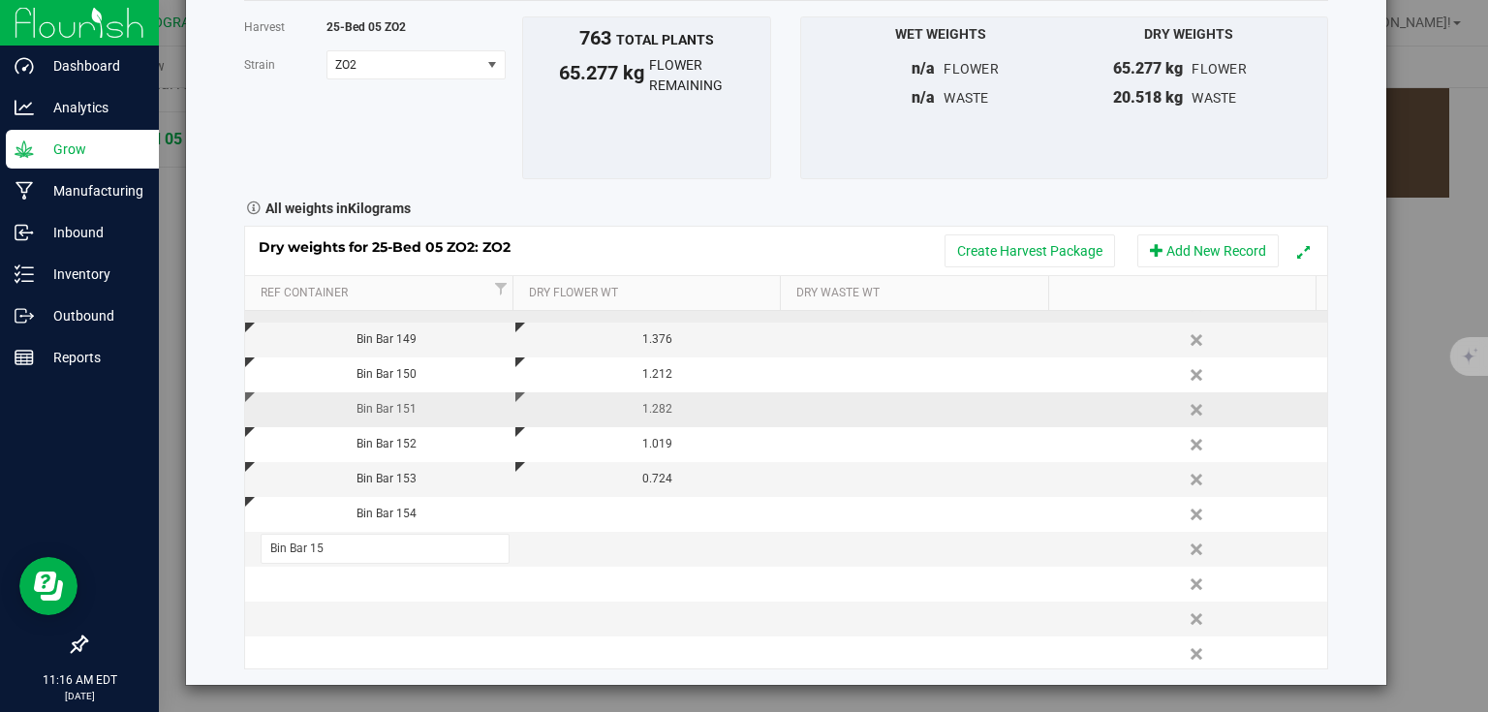
type input "Bin Bar 155"
type input "Bin Bar"
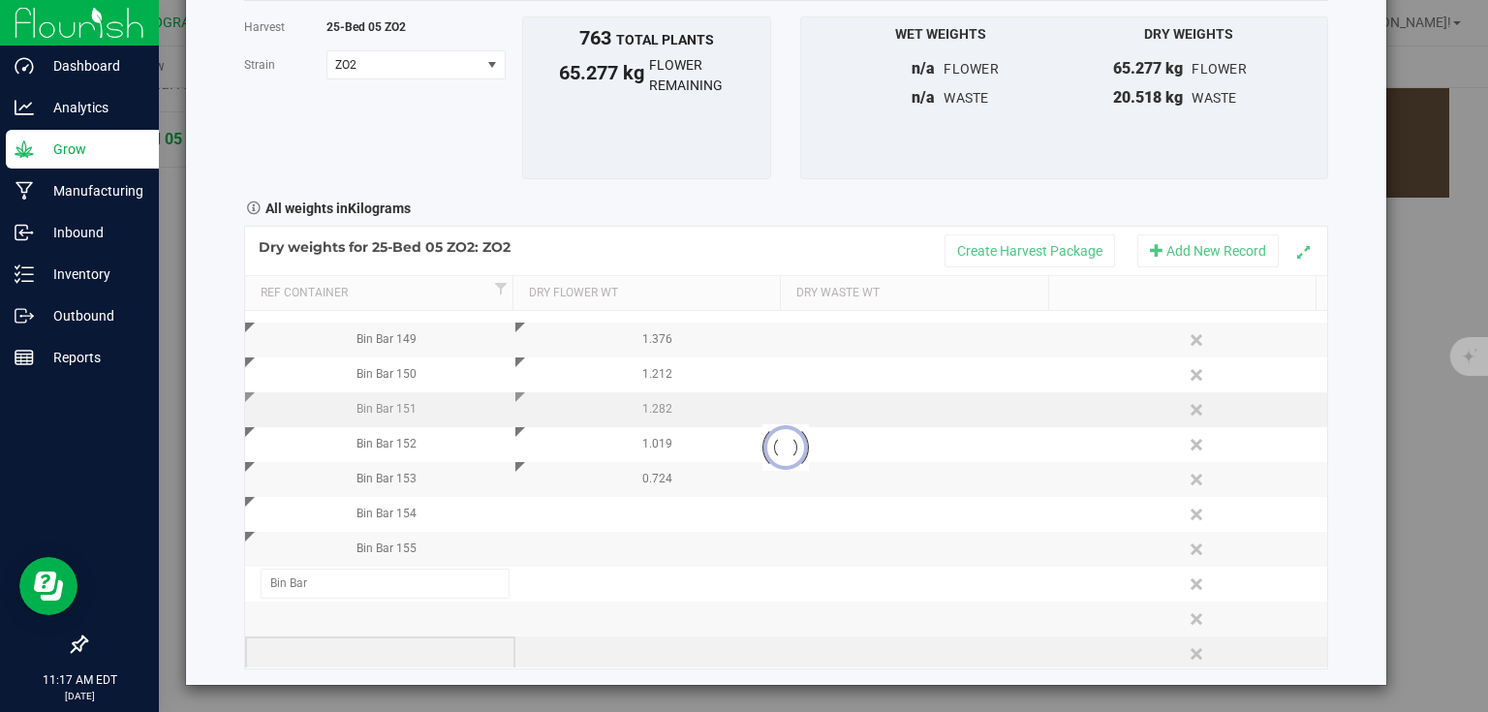
click at [376, 651] on div "Loading... Dry weights for 25-Bed 05 ZO2: ZO2 Create Harvest Package Add New Re…" at bounding box center [786, 447] width 1084 height 443
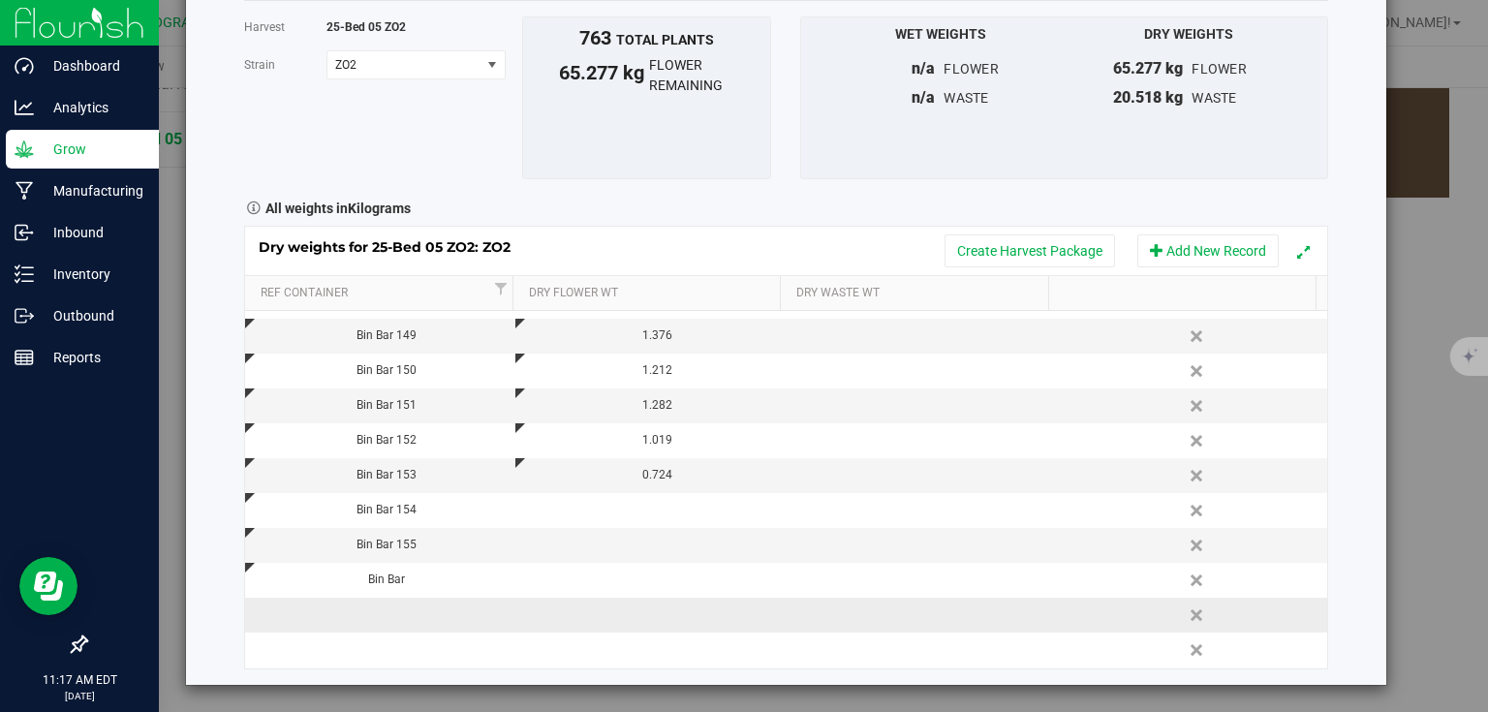
scroll to position [2119, 0]
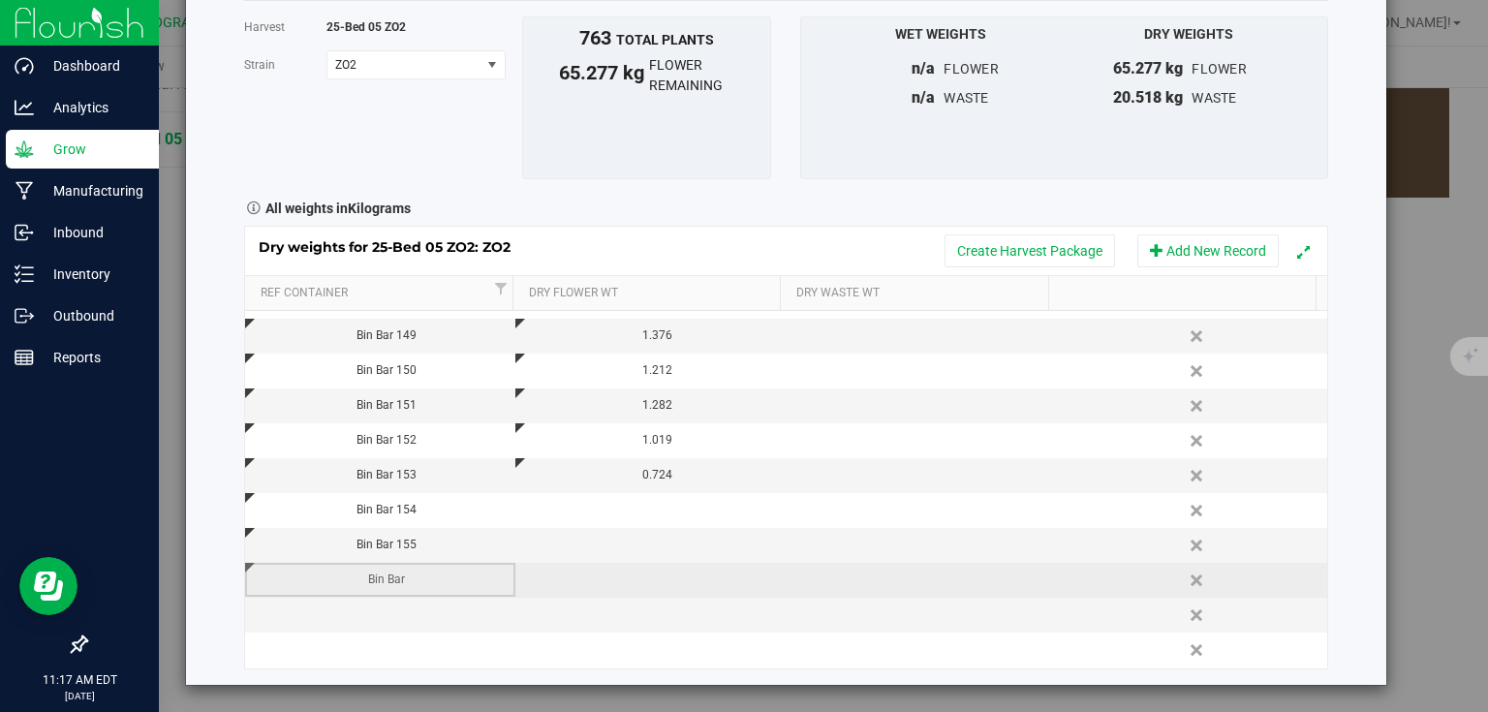
click at [412, 585] on div "Bin Bar" at bounding box center [387, 579] width 256 height 18
type input "Bin Bar 156"
click at [643, 568] on td at bounding box center [650, 580] width 270 height 35
type input "0.849"
type input "Bin Bar"
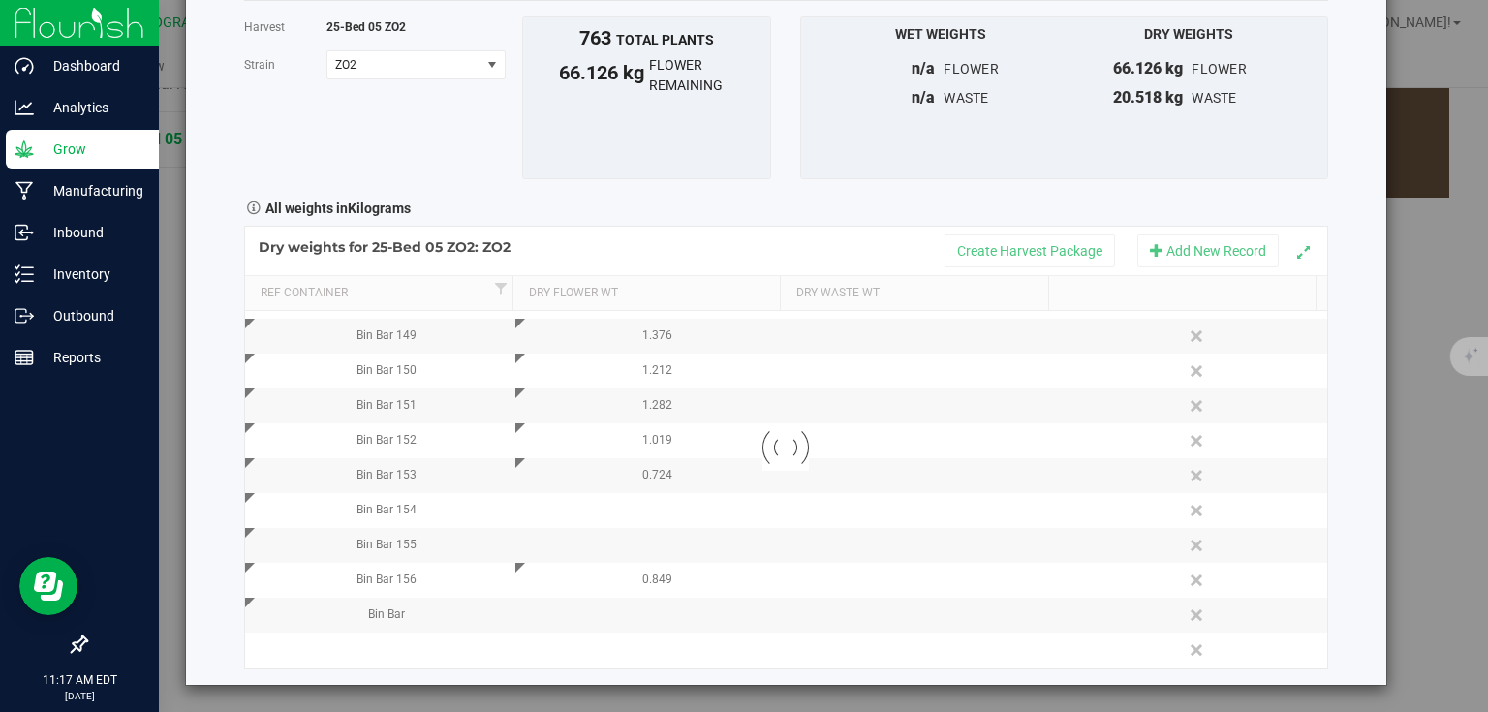
click at [194, 402] on div "Harvest log Done Harvest 25-Bed 05 ZO2 [GEOGRAPHIC_DATA] ZO2 Select strain ZO2 …" at bounding box center [786, 303] width 1200 height 764
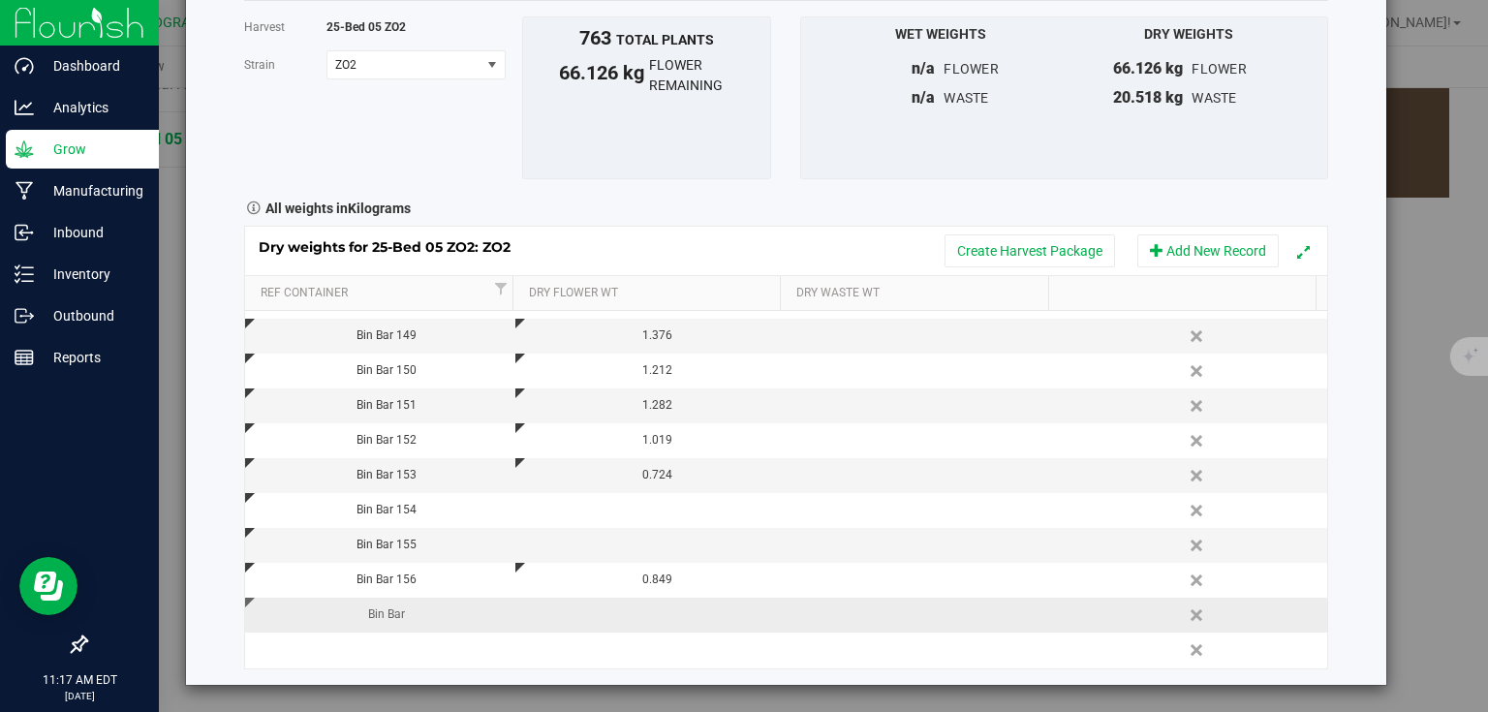
click at [403, 614] on div "Bin Bar" at bounding box center [387, 614] width 256 height 18
type input "Bin Bar 157"
type input "1.309"
type input "Bin Bar 158"
type input "1.413"
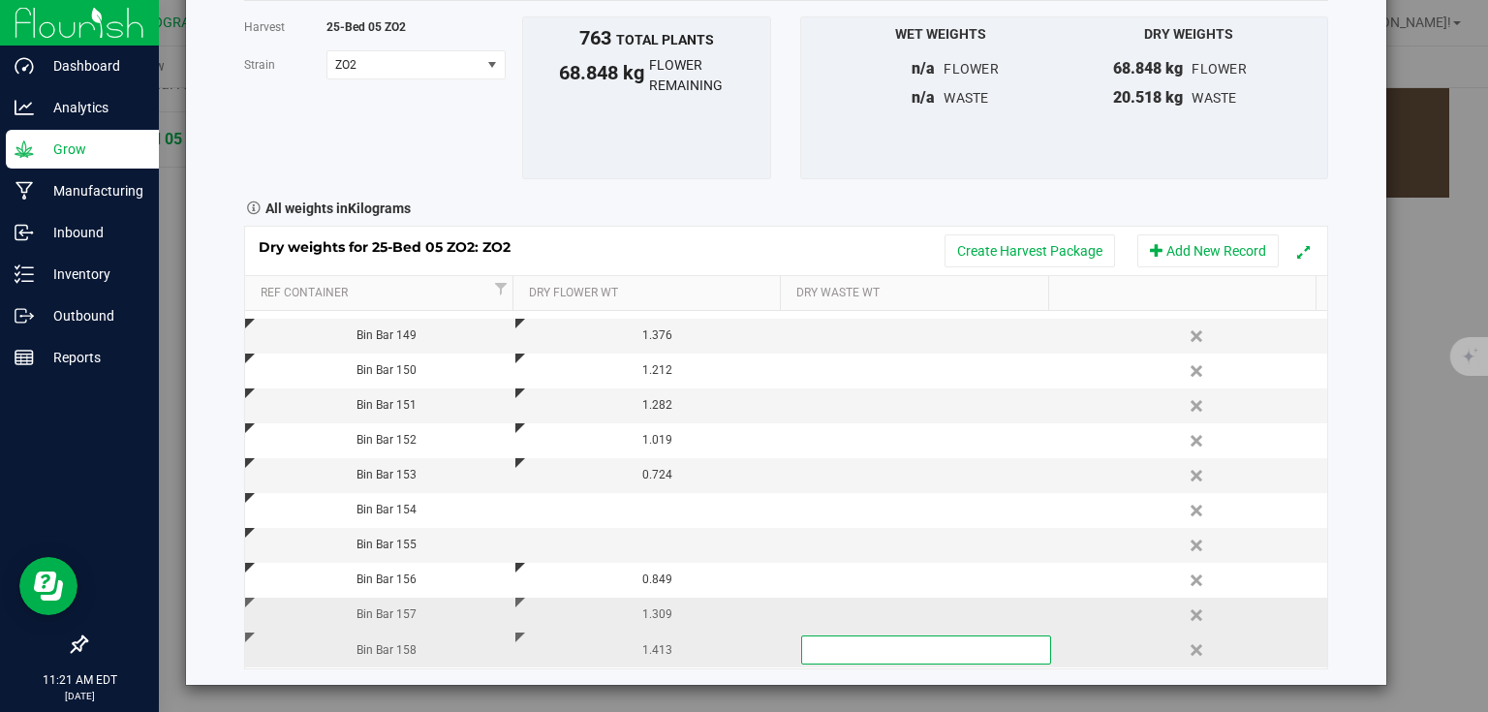
scroll to position [2042, 0]
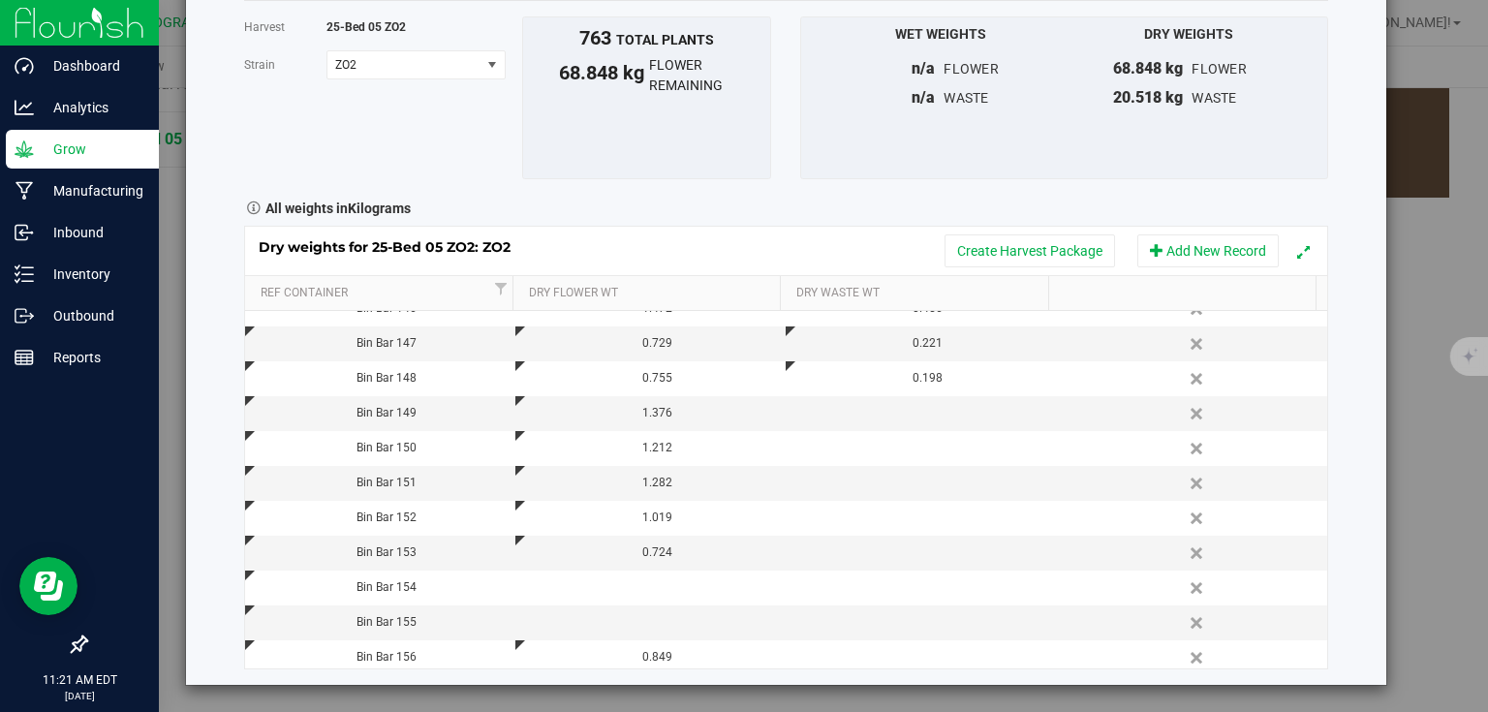
click at [844, 220] on div "Dry weights for 25-Bed 05 ZO2: ZO2 Create Harvest Package Add New Record Ref Co…" at bounding box center [786, 444] width 1084 height 450
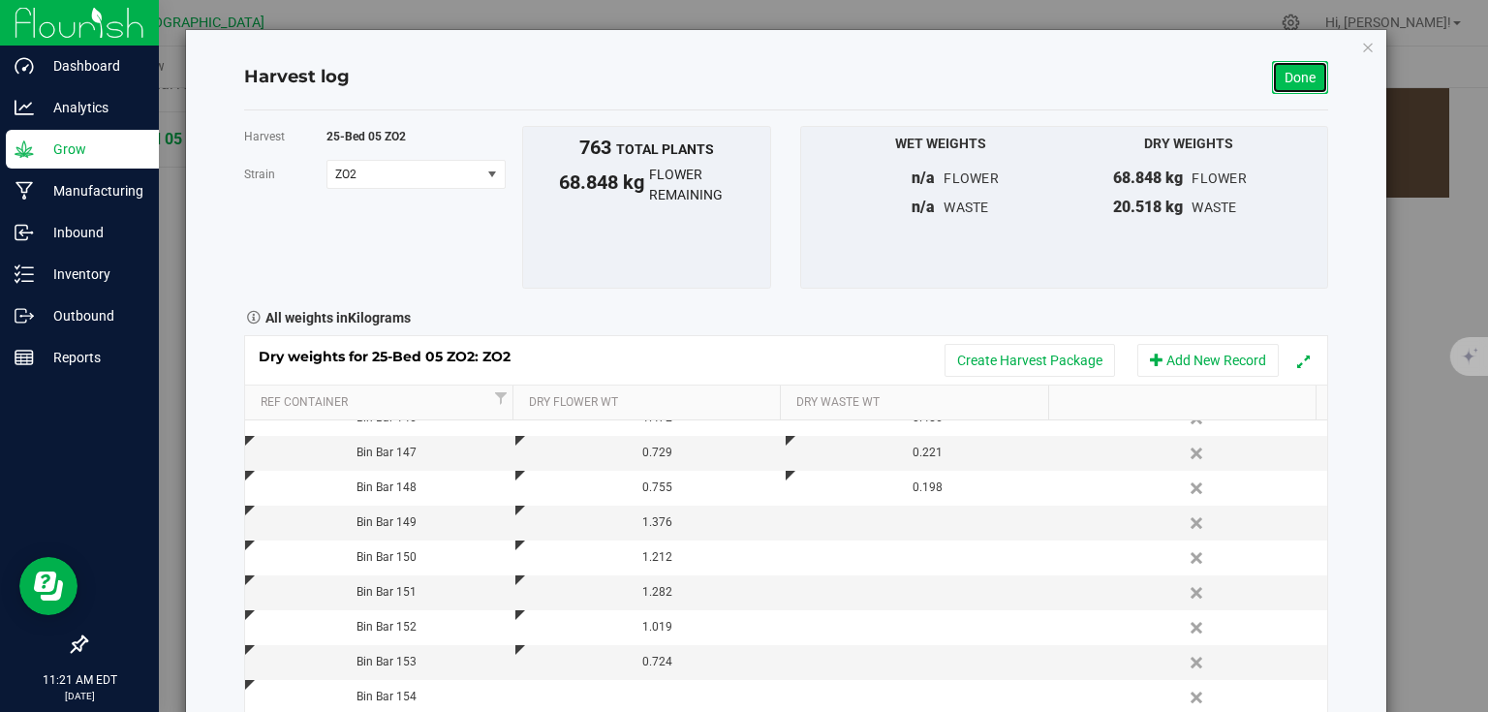
click at [1305, 79] on link "Done" at bounding box center [1300, 77] width 56 height 33
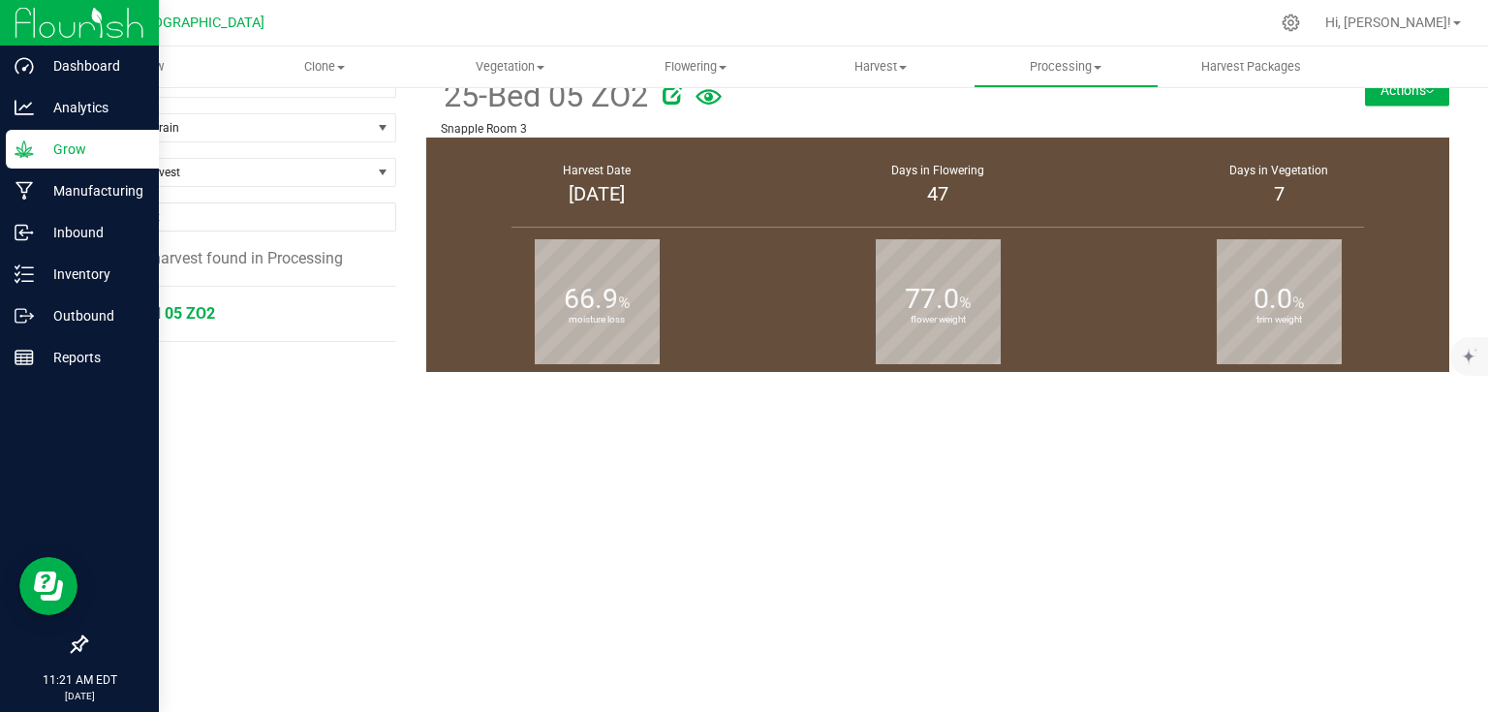
scroll to position [210, 0]
